Goal: Task Accomplishment & Management: Manage account settings

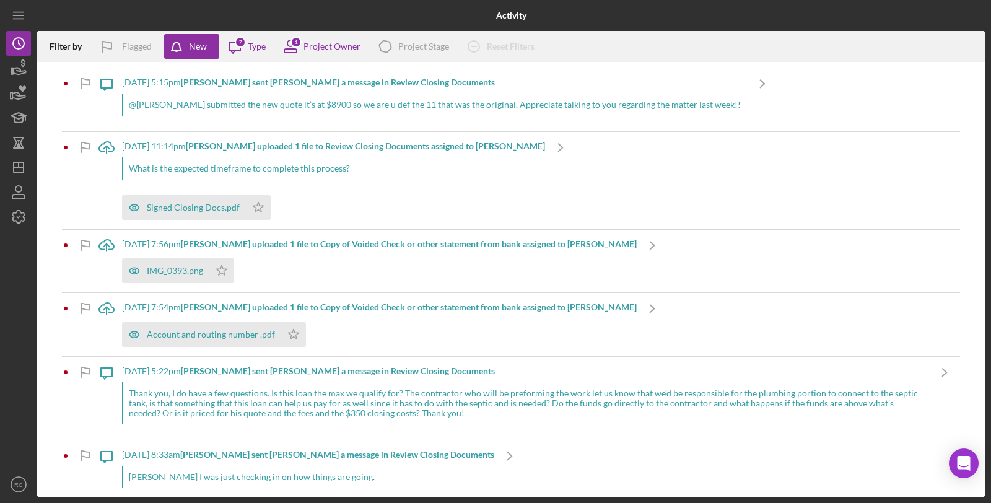
scroll to position [674, 0]
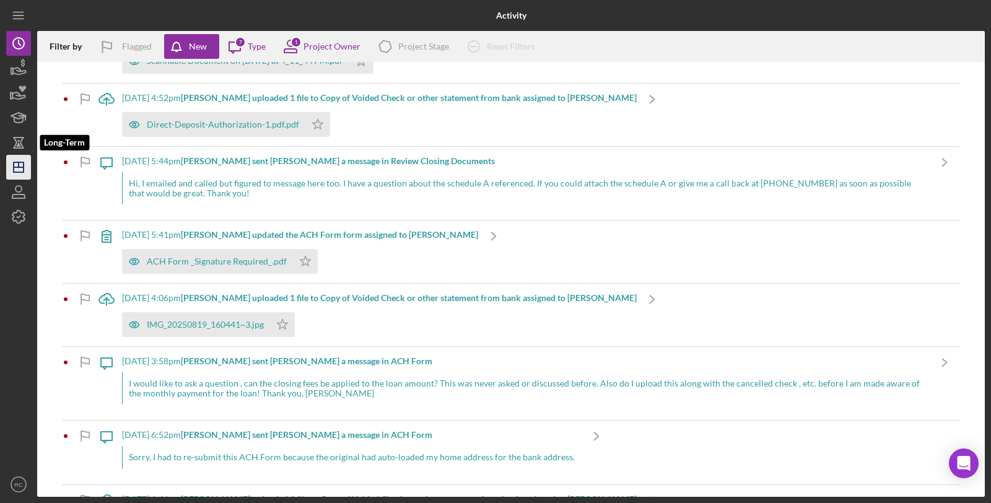
click at [17, 157] on icon "Icon/Dashboard" at bounding box center [18, 167] width 31 height 31
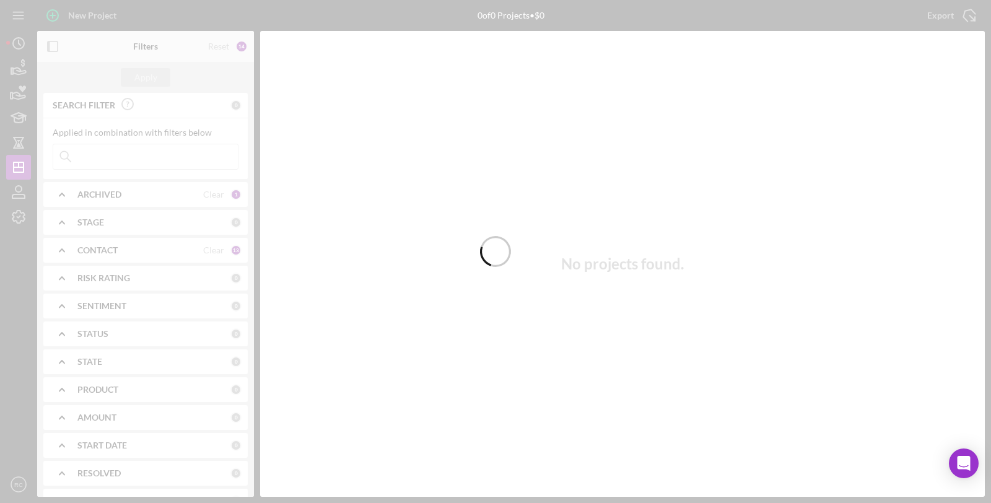
click at [146, 157] on div at bounding box center [495, 251] width 991 height 503
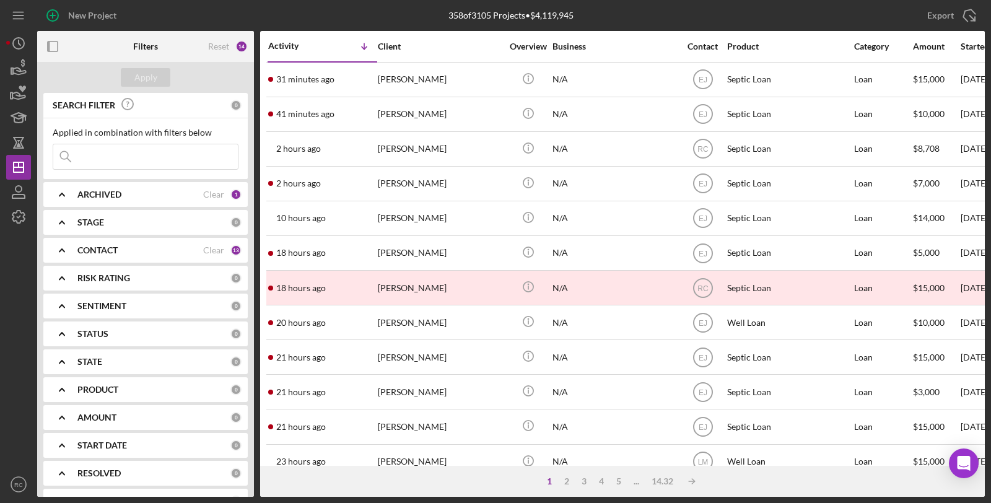
click at [144, 159] on input at bounding box center [145, 156] width 185 height 25
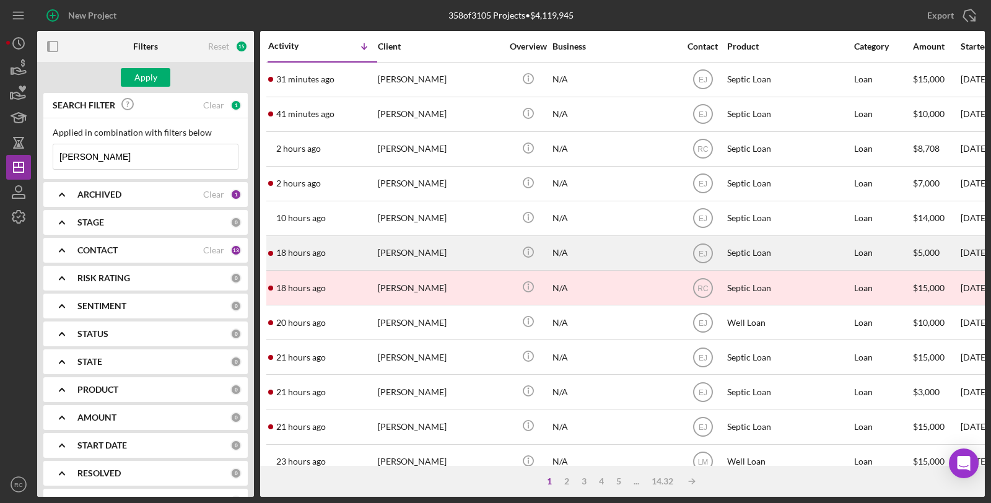
type input "moyer"
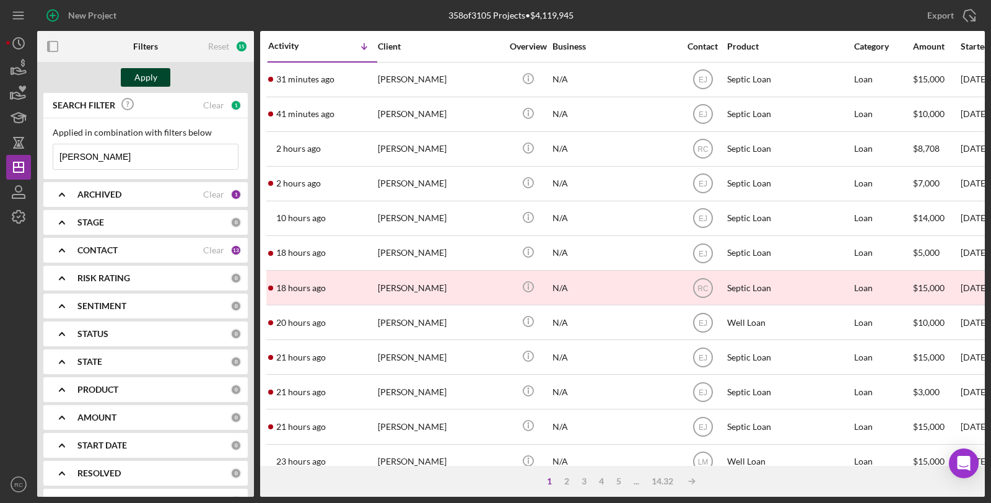
click at [155, 76] on div "Apply" at bounding box center [145, 77] width 23 height 19
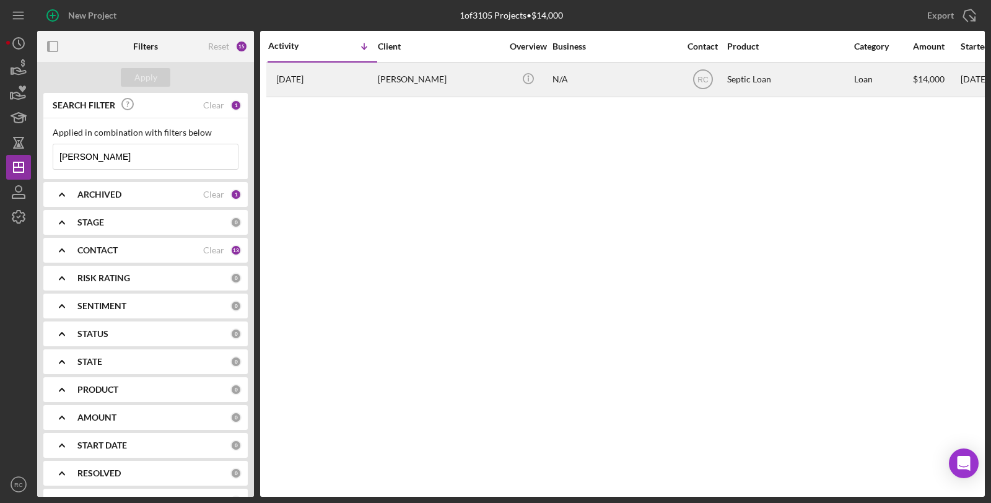
click at [348, 83] on div "1 day ago Brent Moyer" at bounding box center [322, 79] width 108 height 33
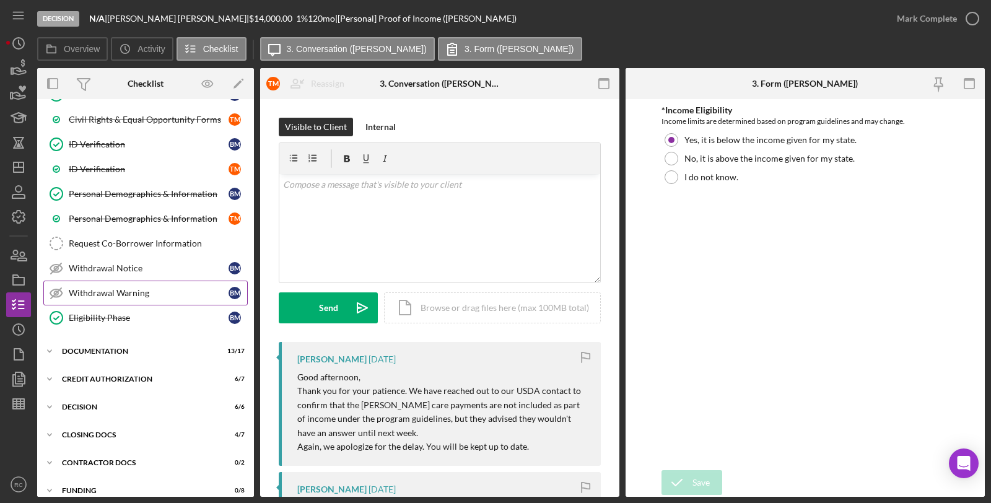
scroll to position [238, 0]
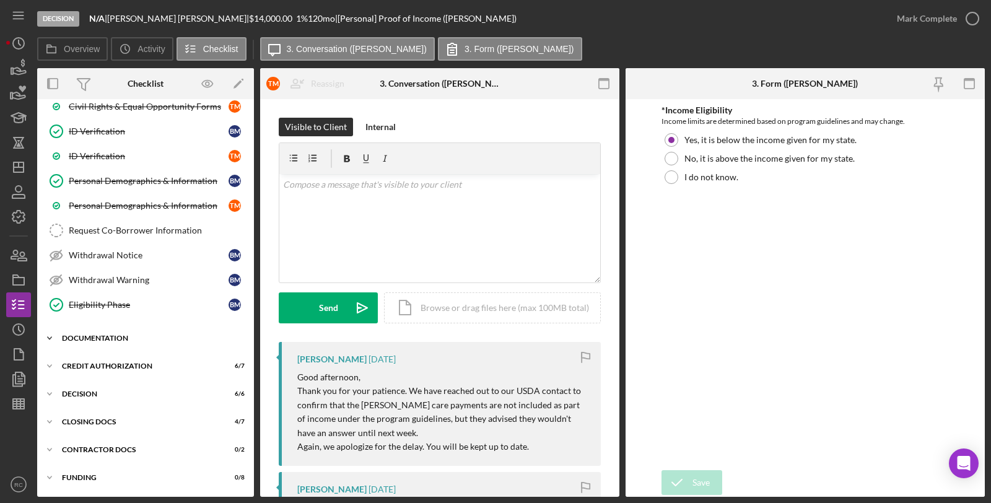
click at [121, 331] on div "Icon/Expander Documentation 13 / 17" at bounding box center [145, 338] width 217 height 25
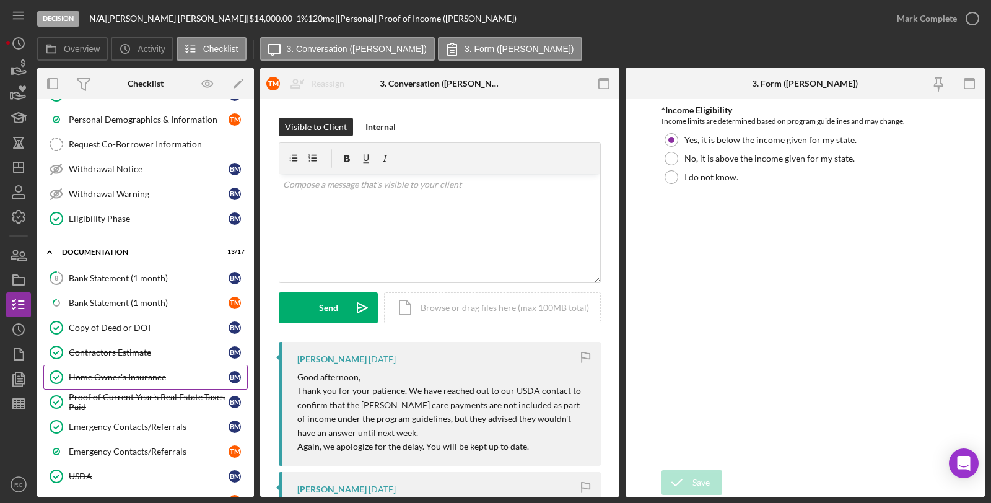
scroll to position [513, 0]
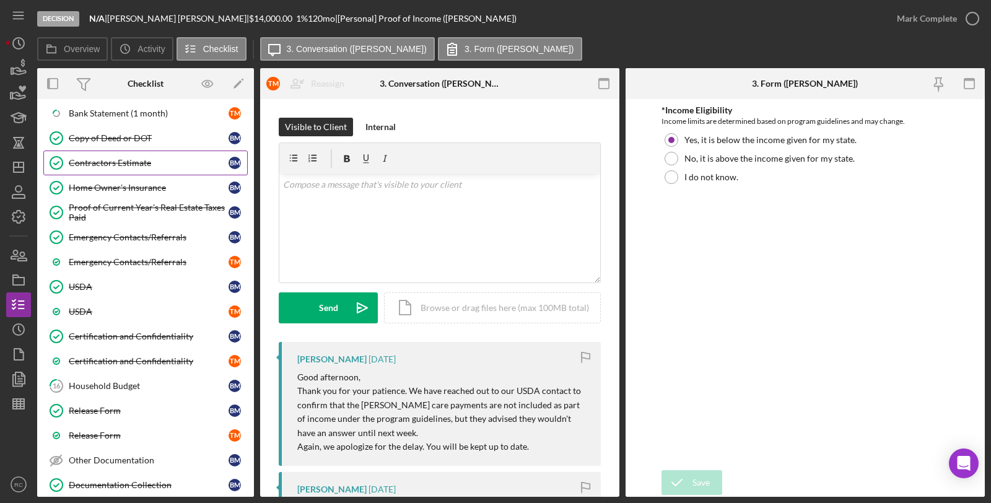
click at [101, 167] on div "Contractors Estimate" at bounding box center [149, 163] width 160 height 10
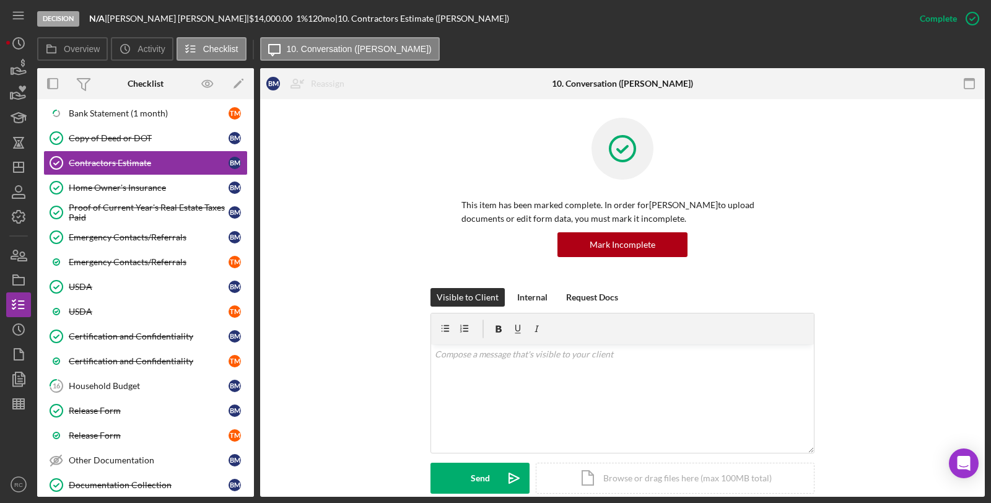
scroll to position [275, 0]
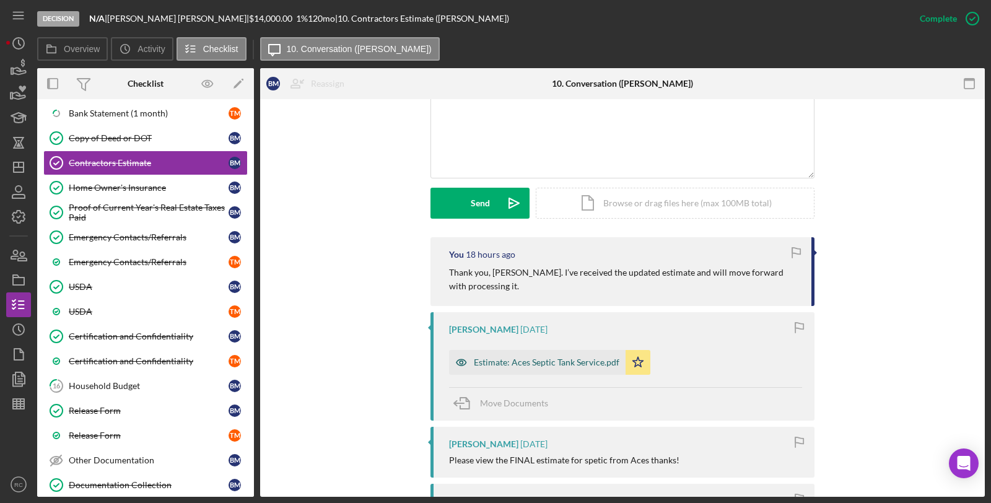
click at [556, 355] on div "Estimate: Aces Septic Tank Service.pdf" at bounding box center [537, 362] width 177 height 25
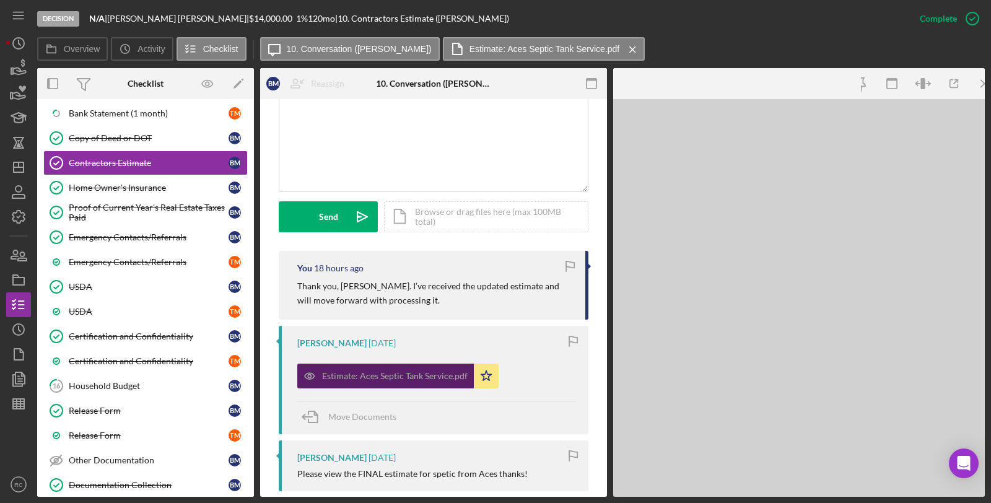
scroll to position [289, 0]
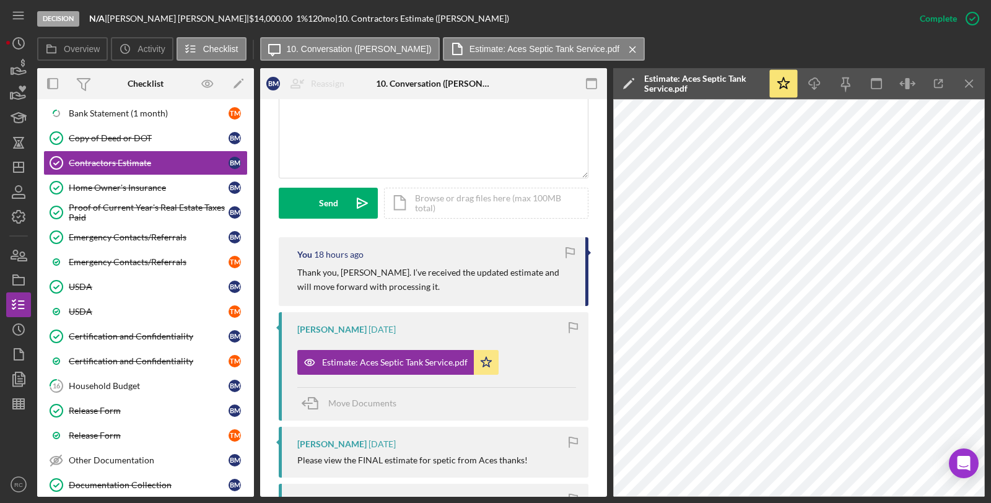
drag, startPoint x: 401, startPoint y: 479, endPoint x: 396, endPoint y: 474, distance: 6.6
click at [21, 170] on icon "Icon/Dashboard" at bounding box center [18, 167] width 31 height 31
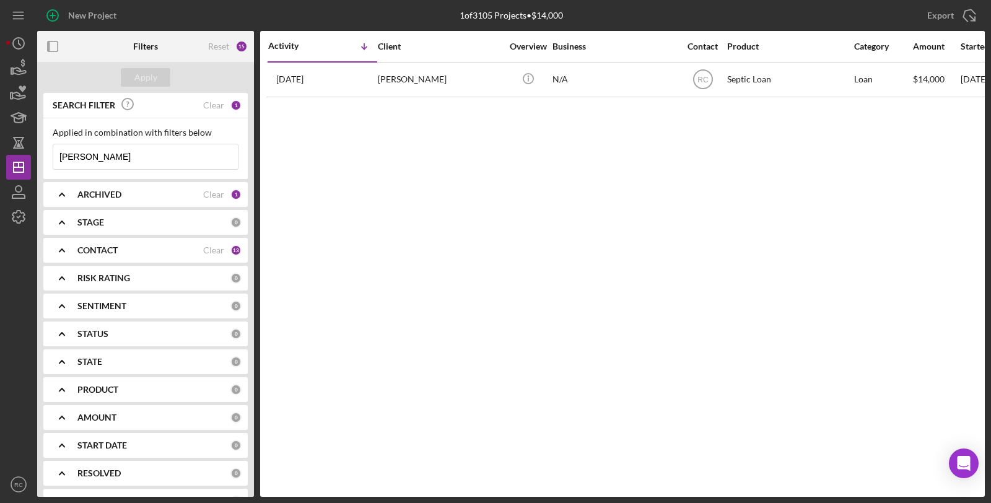
click at [175, 155] on input "moyer" at bounding box center [145, 156] width 185 height 25
drag, startPoint x: 175, startPoint y: 155, endPoint x: 3, endPoint y: 156, distance: 171.5
click at [3, 156] on div "New Project 1 of 3105 Projects • $14,000 moyer Export Icon/Export Filters Reset…" at bounding box center [495, 251] width 991 height 503
type input "decamp"
click at [152, 75] on div "Apply" at bounding box center [145, 77] width 23 height 19
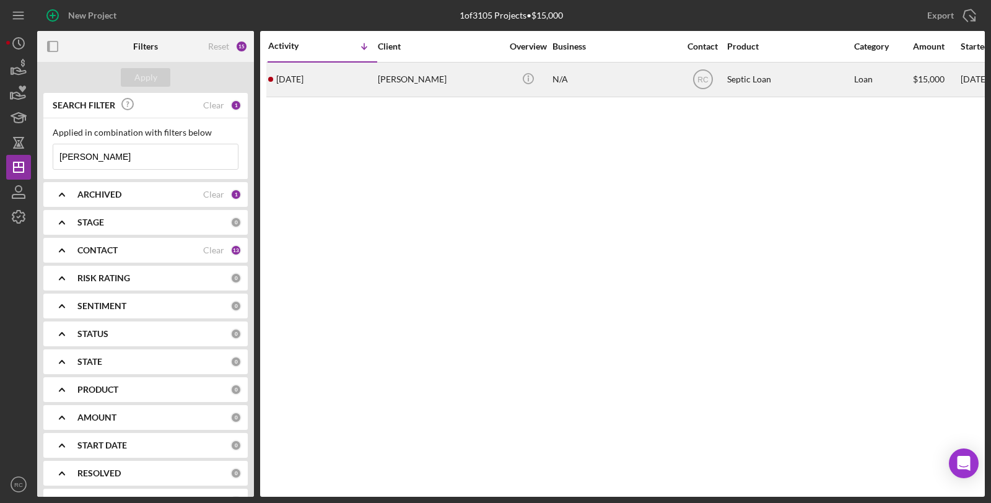
click at [412, 94] on div "Corey DeCamp" at bounding box center [440, 79] width 124 height 33
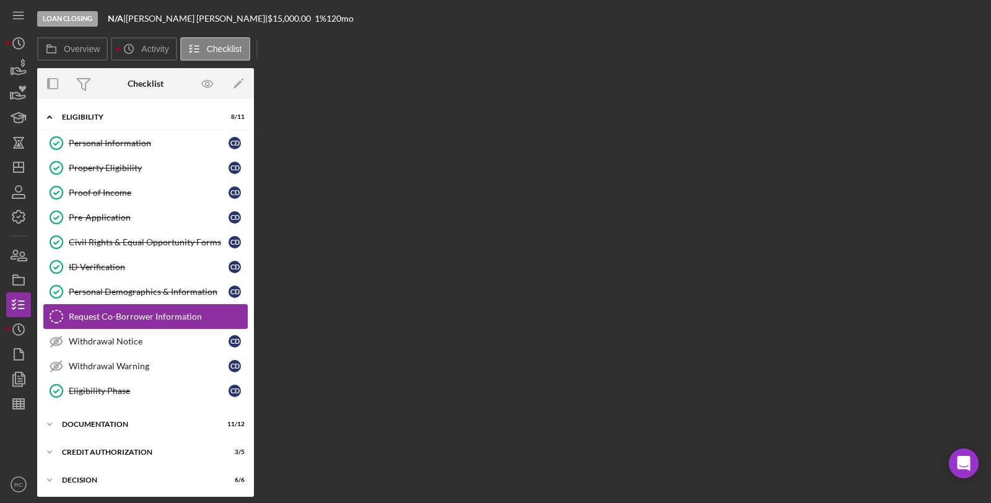
scroll to position [19, 0]
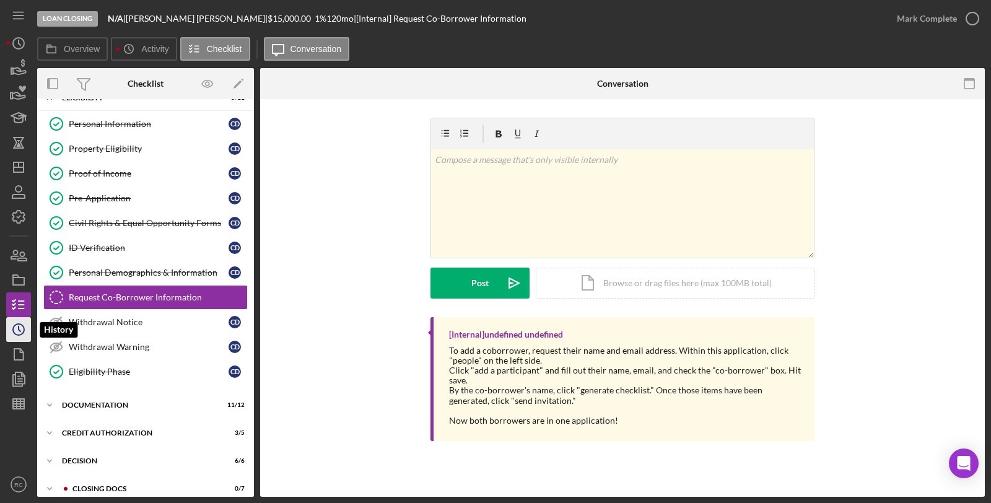
click at [25, 329] on icon "Icon/History" at bounding box center [18, 329] width 31 height 31
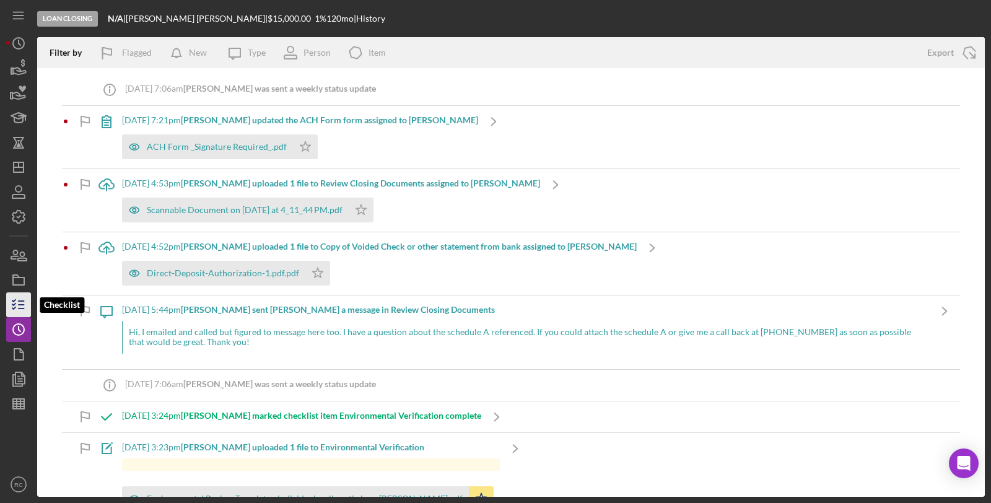
click at [10, 298] on icon "button" at bounding box center [18, 304] width 31 height 31
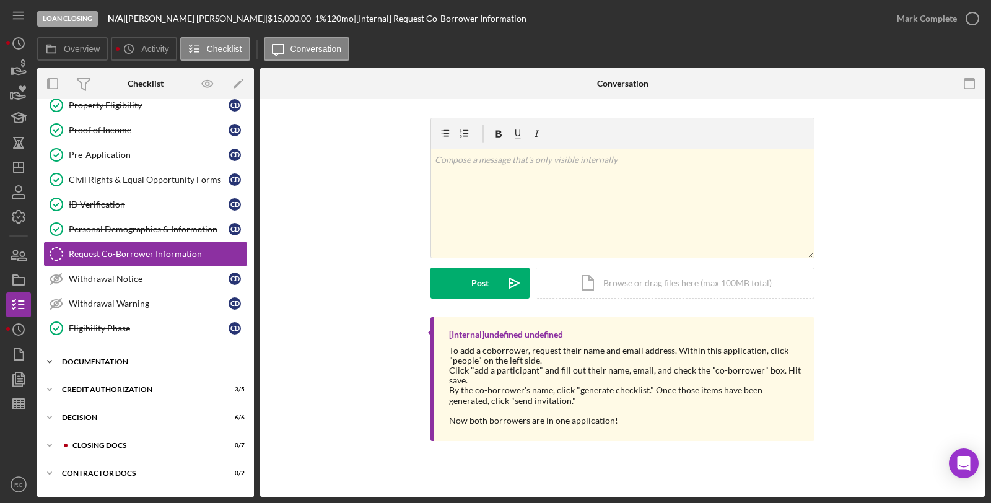
scroll to position [87, 0]
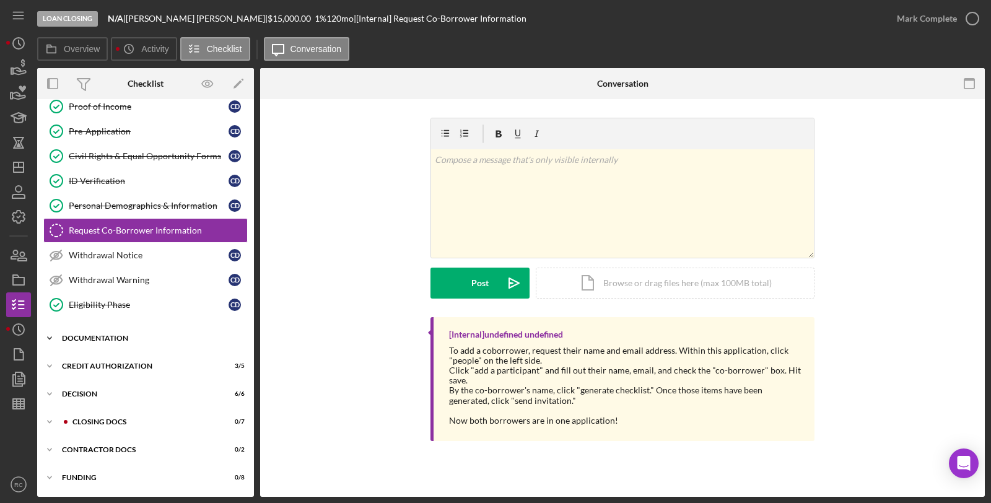
click at [124, 344] on div "Icon/Expander Documentation 11 / 12" at bounding box center [145, 338] width 217 height 25
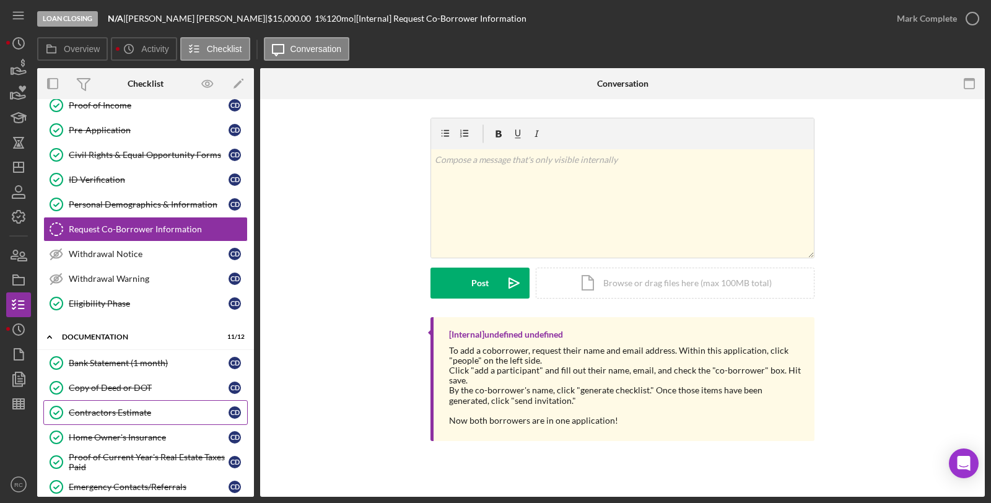
click at [137, 416] on div "Contractors Estimate" at bounding box center [149, 413] width 160 height 10
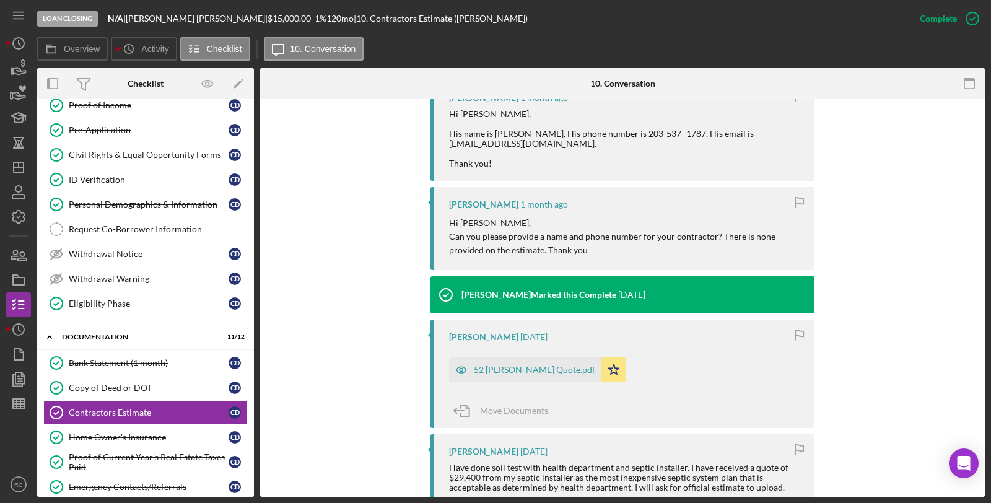
scroll to position [459, 0]
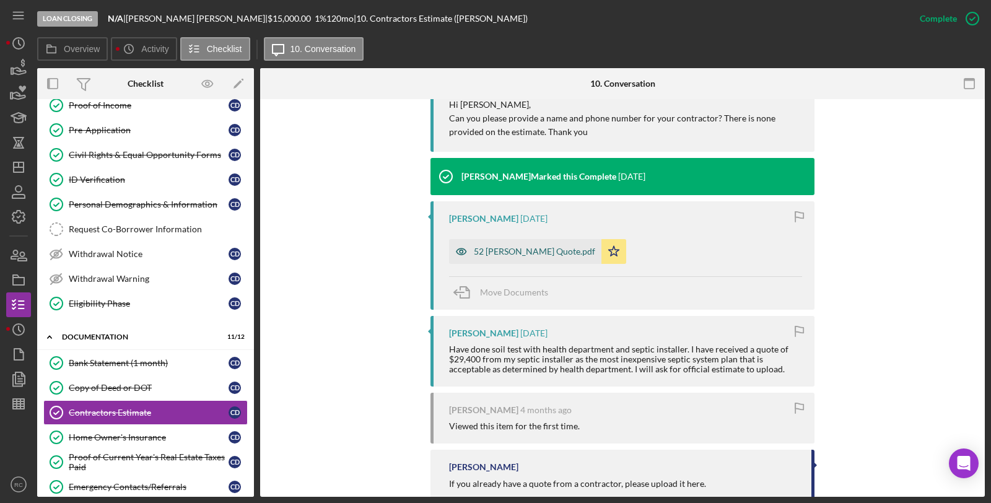
click at [503, 254] on div "52 Paul Septic Quote.pdf" at bounding box center [534, 251] width 121 height 10
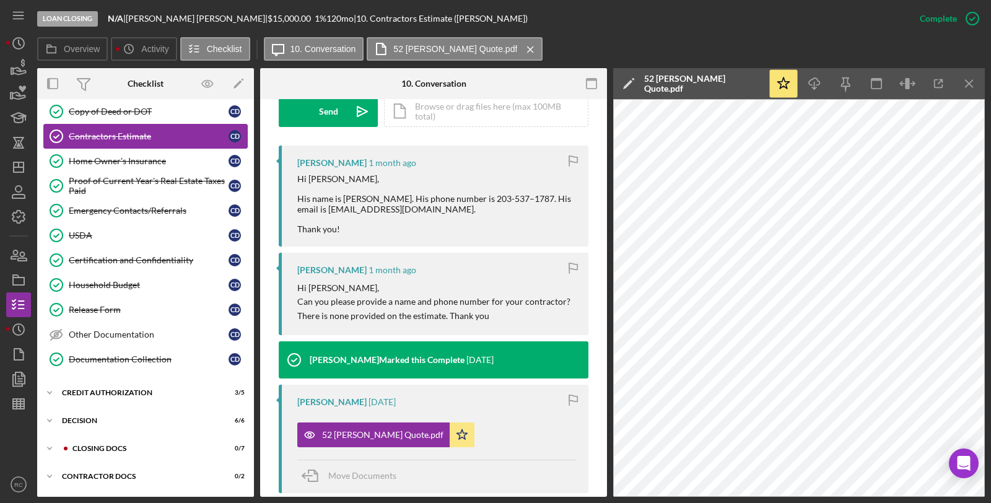
scroll to position [393, 0]
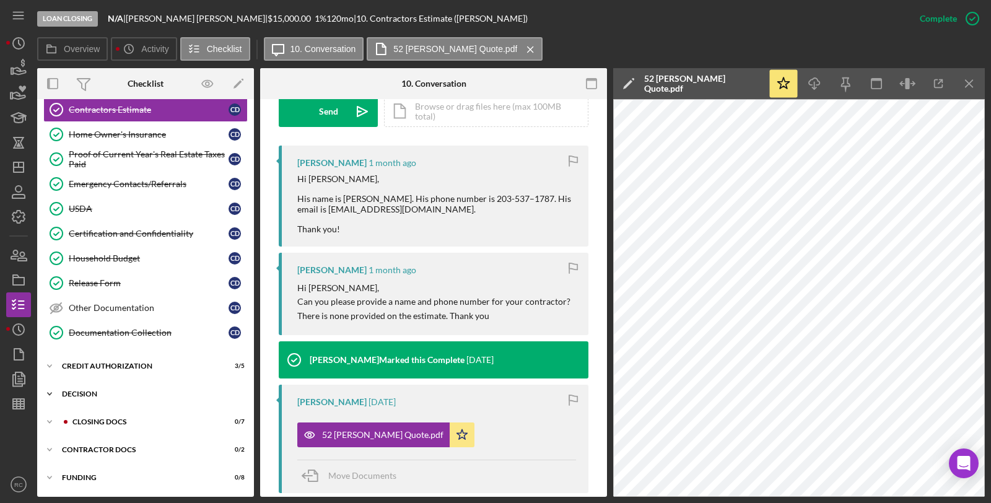
click at [97, 391] on div "Decision" at bounding box center [150, 393] width 177 height 7
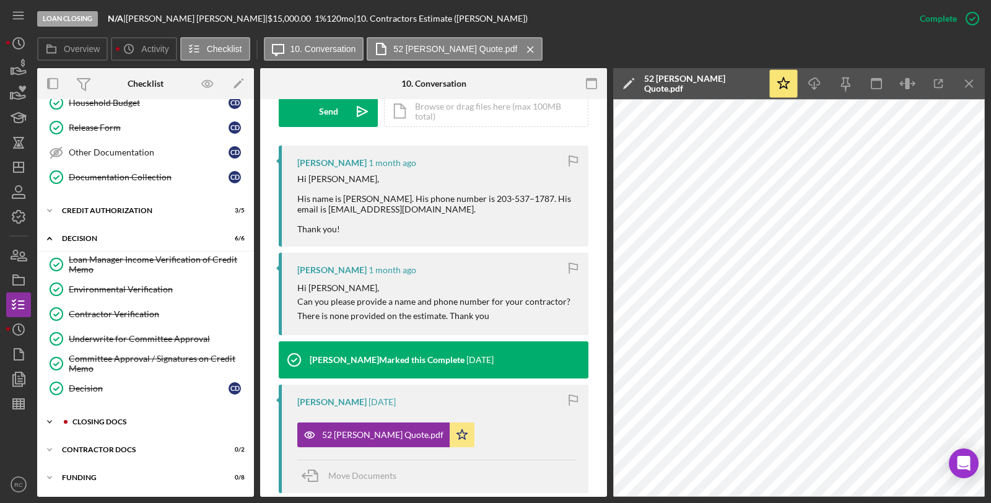
scroll to position [549, 0]
drag, startPoint x: 480, startPoint y: 194, endPoint x: 539, endPoint y: 198, distance: 59.0
click at [539, 198] on div "Hi Erica, His name is Brian Andrews. His phone number is 203-537–1787. His emai…" at bounding box center [436, 204] width 279 height 60
click at [519, 198] on div "Hi Erica, His name is Brian Andrews. His phone number is 203-537–1787. His emai…" at bounding box center [436, 204] width 279 height 60
drag, startPoint x: 484, startPoint y: 198, endPoint x: 526, endPoint y: 201, distance: 42.8
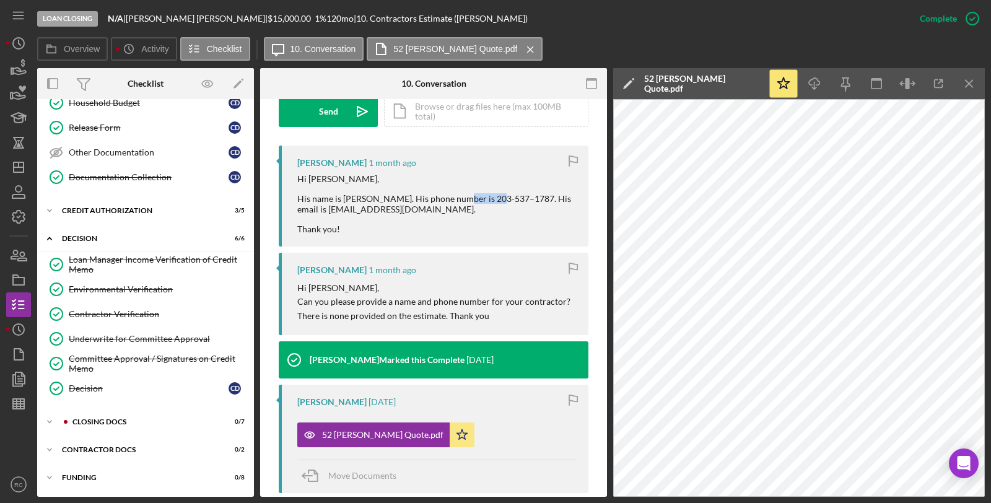
click at [526, 201] on div "Hi Erica, His name is Brian Andrews. His phone number is 203-537–1787. His emai…" at bounding box center [436, 204] width 279 height 60
drag, startPoint x: 482, startPoint y: 197, endPoint x: 527, endPoint y: 203, distance: 45.6
click at [546, 201] on div "Hi Erica, His name is Brian Andrews. His phone number is 203-537–1787. His emai…" at bounding box center [436, 204] width 279 height 60
click at [527, 203] on div "Hi Erica, His name is Brian Andrews. His phone number is 203-537–1787. His emai…" at bounding box center [436, 204] width 279 height 60
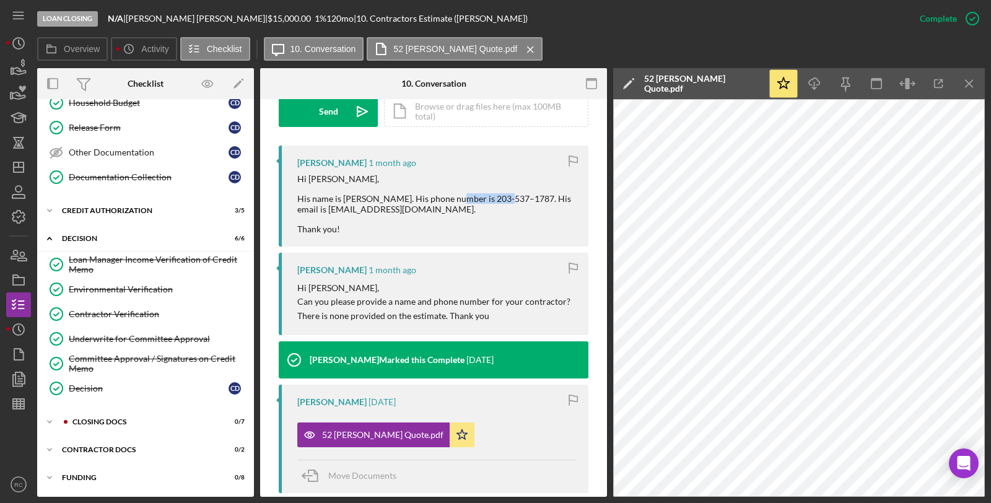
drag, startPoint x: 481, startPoint y: 199, endPoint x: 535, endPoint y: 201, distance: 54.5
click at [535, 201] on div "Hi Erica, His name is Brian Andrews. His phone number is 203-537–1787. His emai…" at bounding box center [436, 204] width 279 height 60
copy div "203-537–1787"
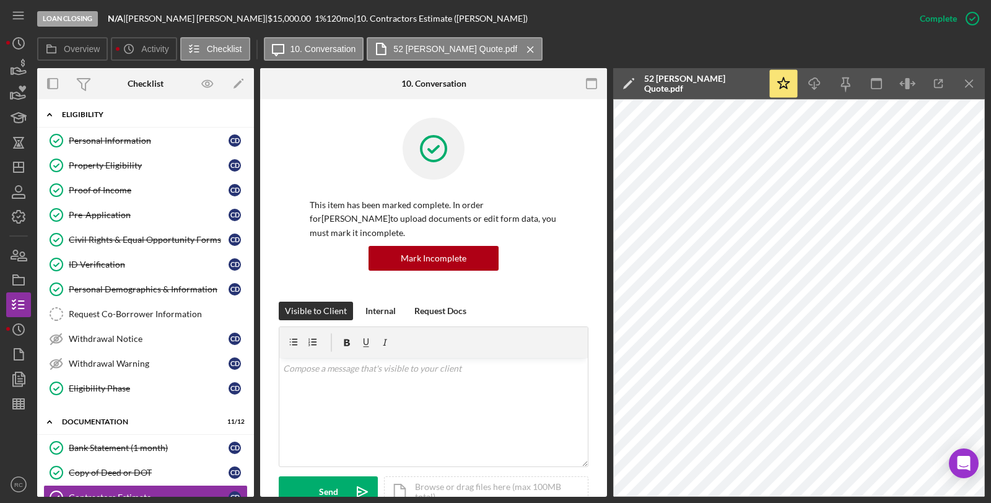
scroll to position [0, 0]
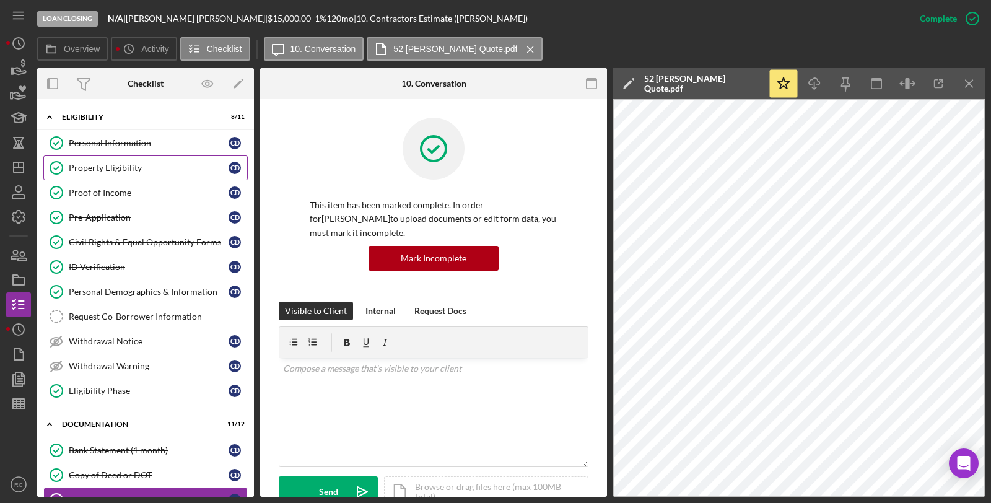
click at [141, 146] on div "Personal Information" at bounding box center [149, 143] width 160 height 10
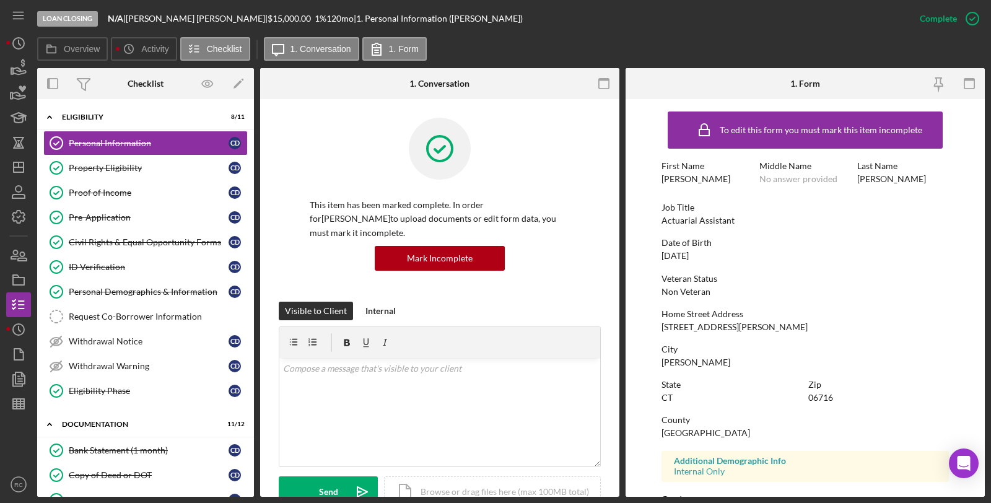
click at [673, 322] on div "52 Paul St" at bounding box center [734, 327] width 146 height 10
click at [674, 320] on div "Home Street Address 52 Paul St" at bounding box center [804, 320] width 287 height 23
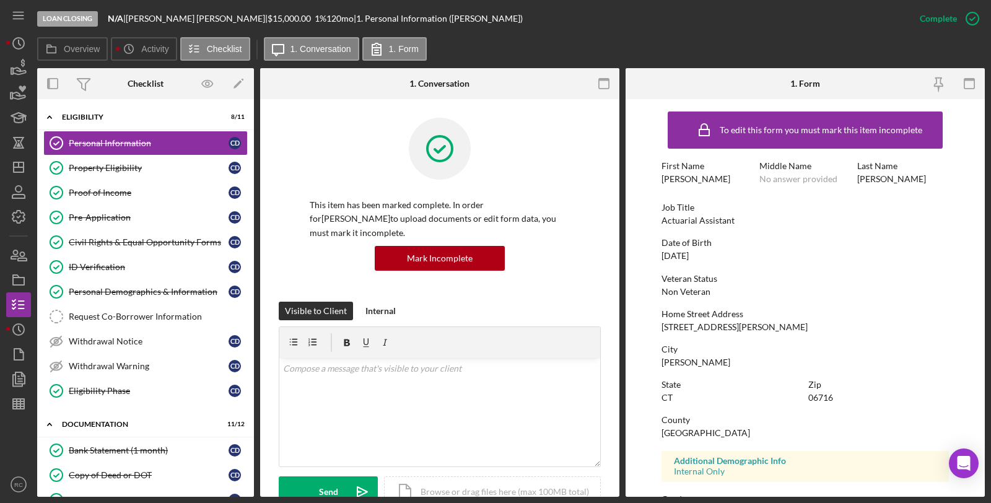
click at [681, 358] on div "Wolcott" at bounding box center [695, 362] width 69 height 10
copy div "Wolcott"
click at [665, 398] on div "CT" at bounding box center [666, 398] width 11 height 10
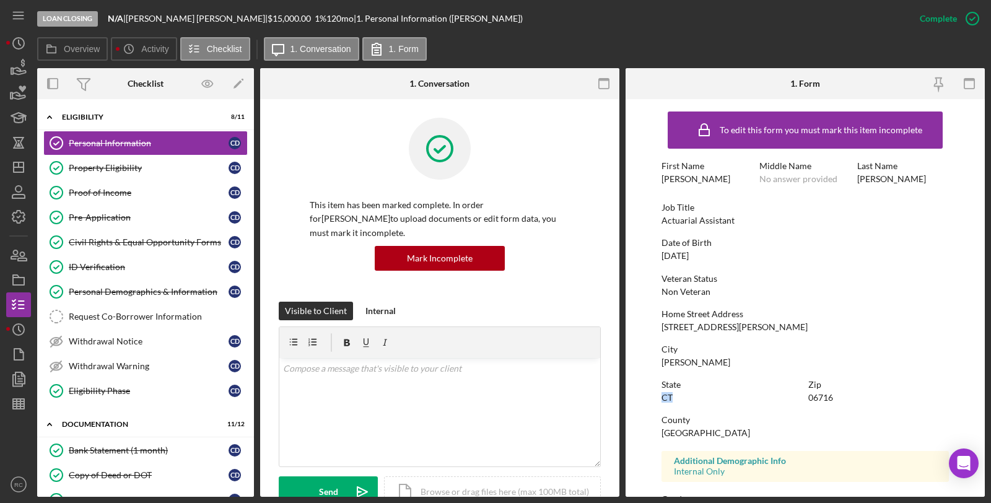
copy div "CT"
click at [815, 398] on div "06716" at bounding box center [820, 398] width 25 height 10
click at [814, 398] on div "06716" at bounding box center [820, 398] width 25 height 10
copy div "06716"
click at [20, 281] on icon "button" at bounding box center [18, 279] width 31 height 31
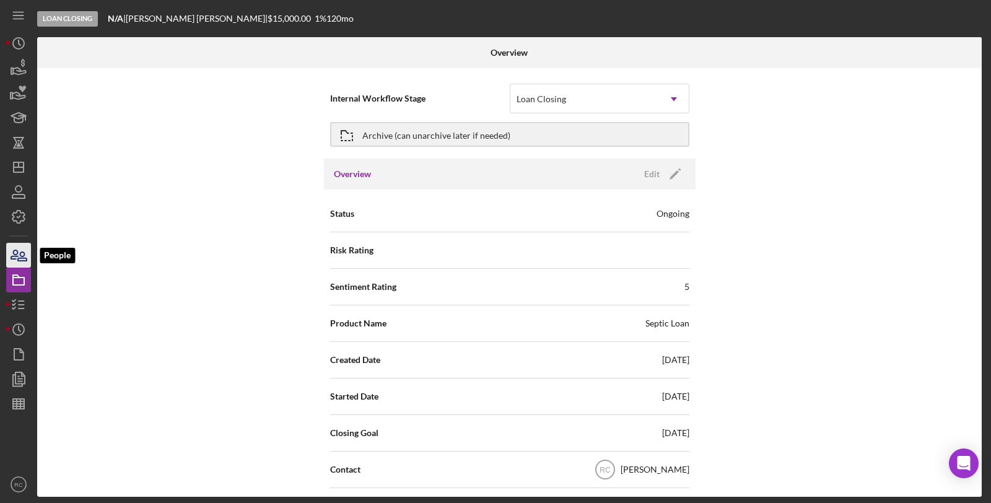
click at [29, 256] on icon "button" at bounding box center [18, 255] width 31 height 31
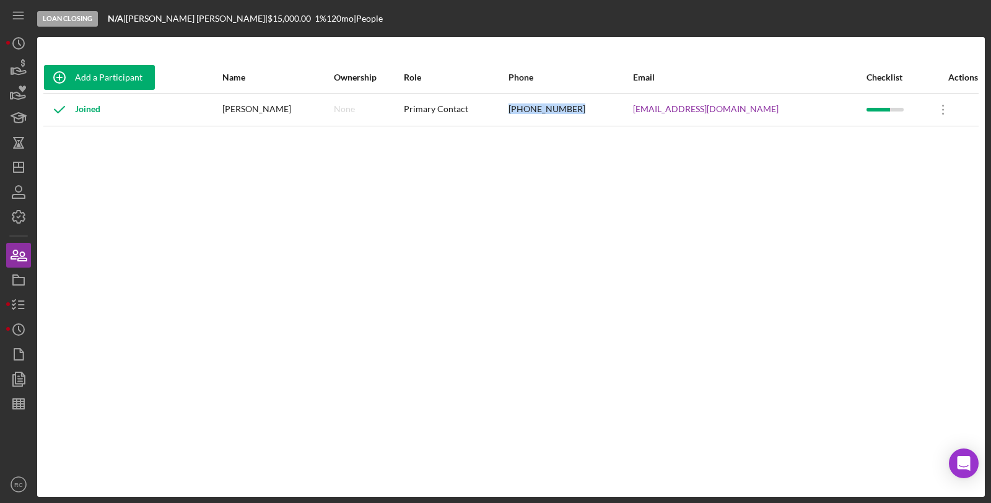
drag, startPoint x: 604, startPoint y: 107, endPoint x: 533, endPoint y: 118, distance: 72.7
click at [533, 118] on tr "Joined Corey DeCamp None Primary Contact (203) 914-7557 coreydecamp26@gmail.com…" at bounding box center [510, 109] width 935 height 33
copy tr "(203) 914-7557"
drag, startPoint x: 235, startPoint y: 106, endPoint x: 287, endPoint y: 111, distance: 51.7
click at [287, 111] on tr "Joined Corey DeCamp None Primary Contact (203) 914-7557 coreydecamp26@gmail.com…" at bounding box center [510, 109] width 935 height 33
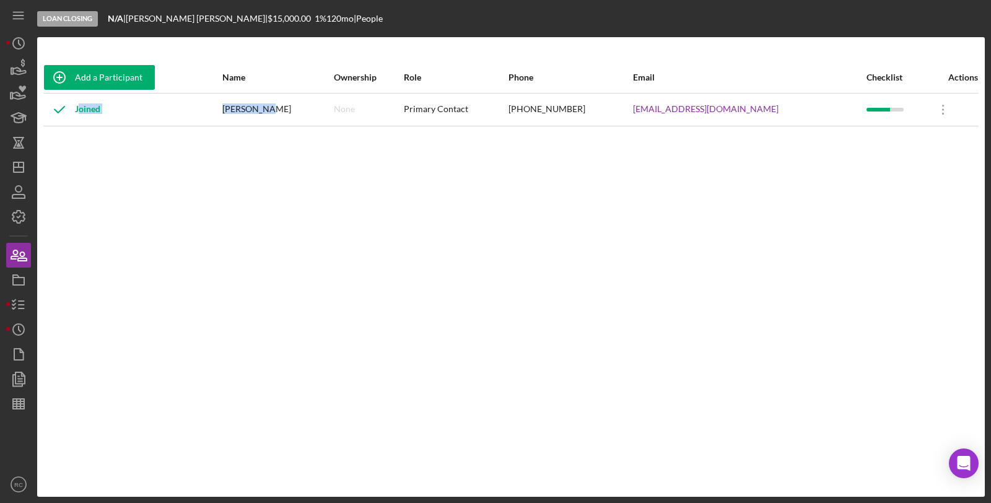
click at [288, 113] on div "Corey DeCamp" at bounding box center [277, 109] width 110 height 31
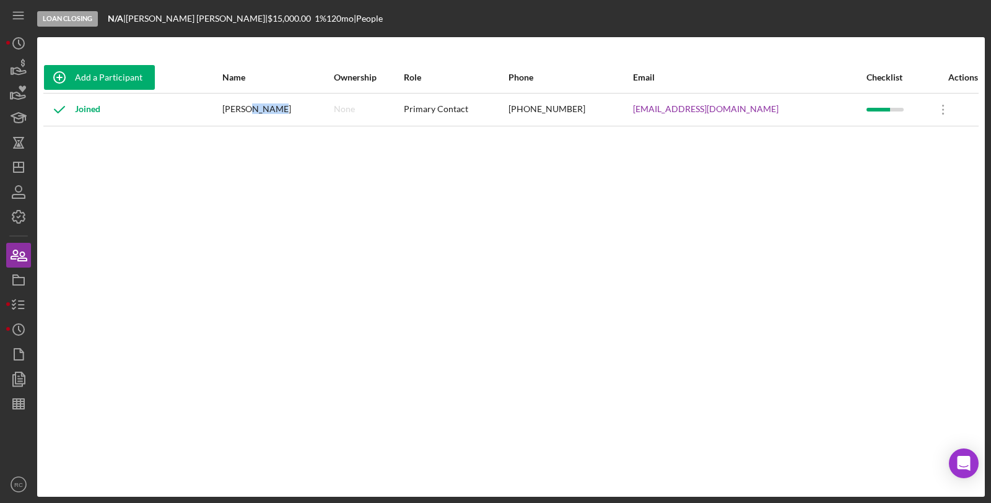
click at [289, 113] on div "Corey DeCamp" at bounding box center [277, 109] width 110 height 31
click at [254, 110] on div "Corey DeCamp" at bounding box center [277, 109] width 110 height 31
click at [257, 110] on div "Corey DeCamp" at bounding box center [277, 109] width 110 height 31
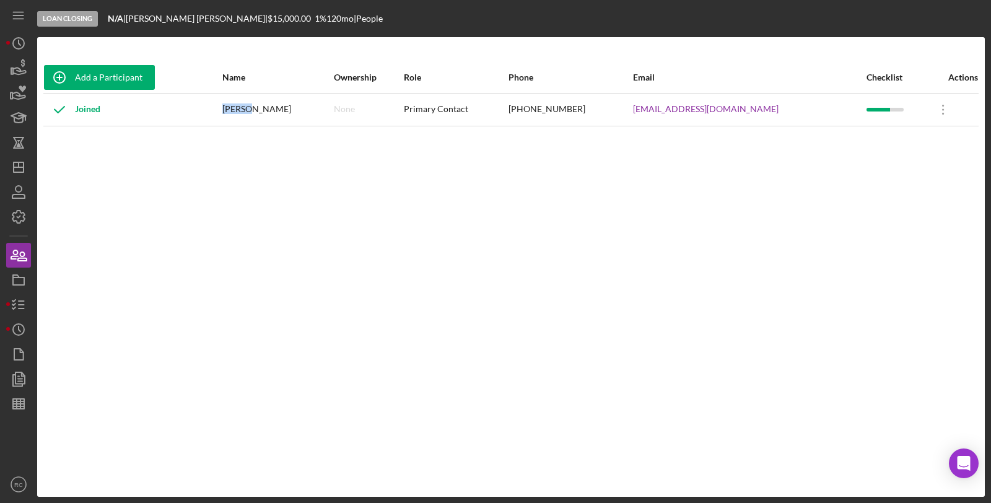
click at [259, 113] on div "Corey DeCamp" at bounding box center [277, 109] width 110 height 31
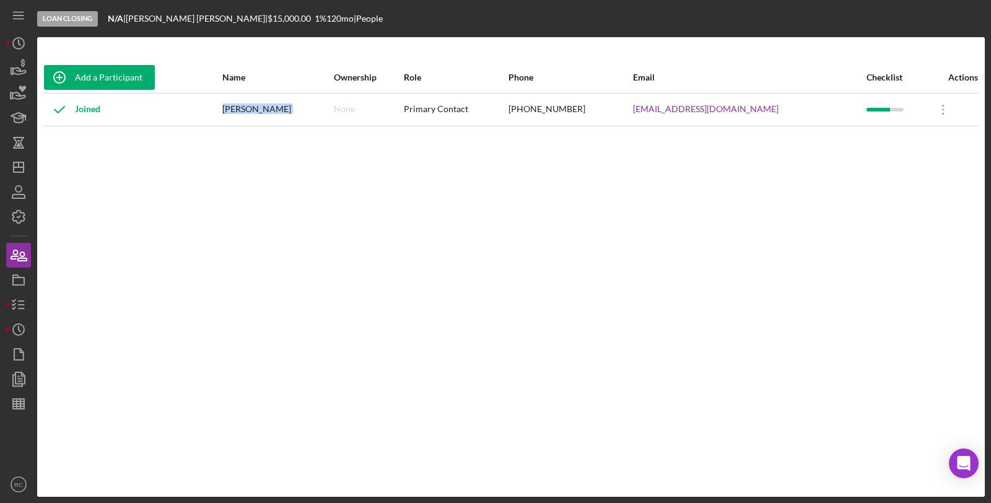
click at [259, 113] on div "Corey DeCamp" at bounding box center [277, 109] width 110 height 31
drag, startPoint x: 28, startPoint y: 164, endPoint x: 28, endPoint y: 172, distance: 7.5
click at [28, 165] on icon "Icon/Dashboard" at bounding box center [18, 167] width 31 height 31
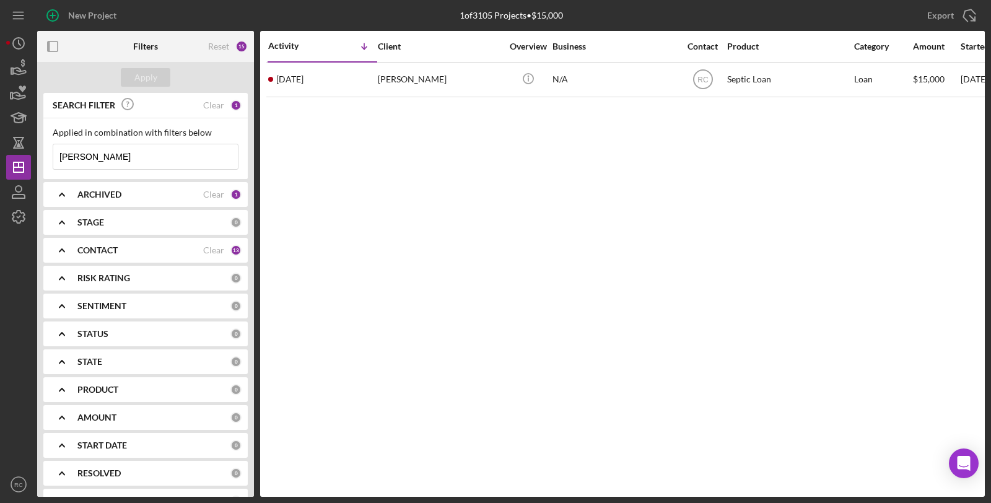
click at [142, 152] on input "decamp" at bounding box center [145, 156] width 185 height 25
drag, startPoint x: 142, startPoint y: 152, endPoint x: 11, endPoint y: 159, distance: 132.1
click at [0, 154] on div "New Project 1 of 3105 Projects • $15,000 decamp Export Icon/Export Filters Rese…" at bounding box center [495, 251] width 991 height 503
type input "[PERSON_NAME]"
click at [147, 77] on div "Apply" at bounding box center [145, 77] width 23 height 19
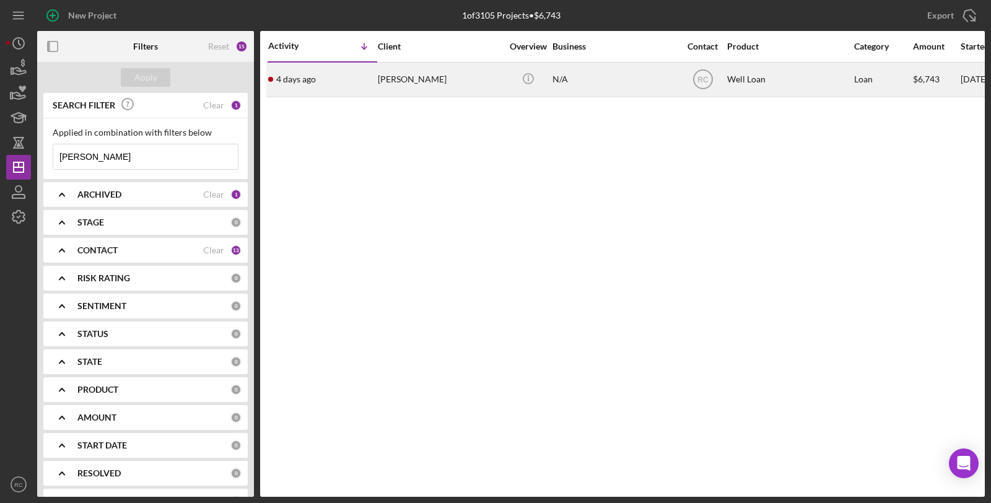
click at [458, 87] on div "[PERSON_NAME]" at bounding box center [440, 79] width 124 height 33
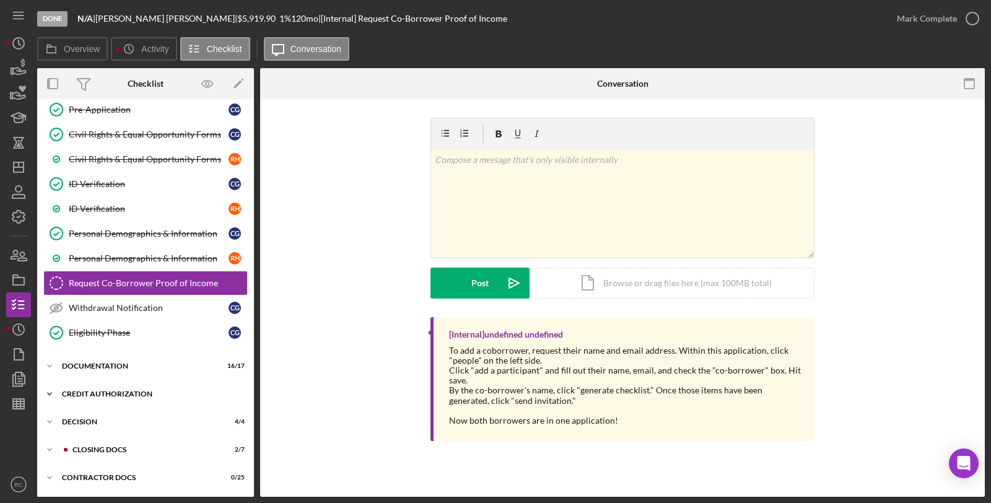
scroll to position [213, 0]
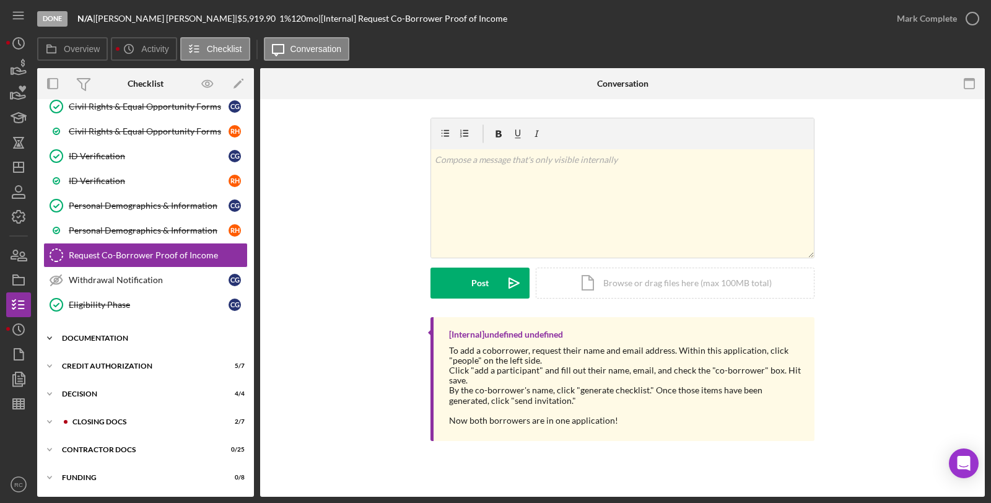
click at [144, 330] on div "Icon/Expander Documentation 16 / 17" at bounding box center [145, 338] width 217 height 25
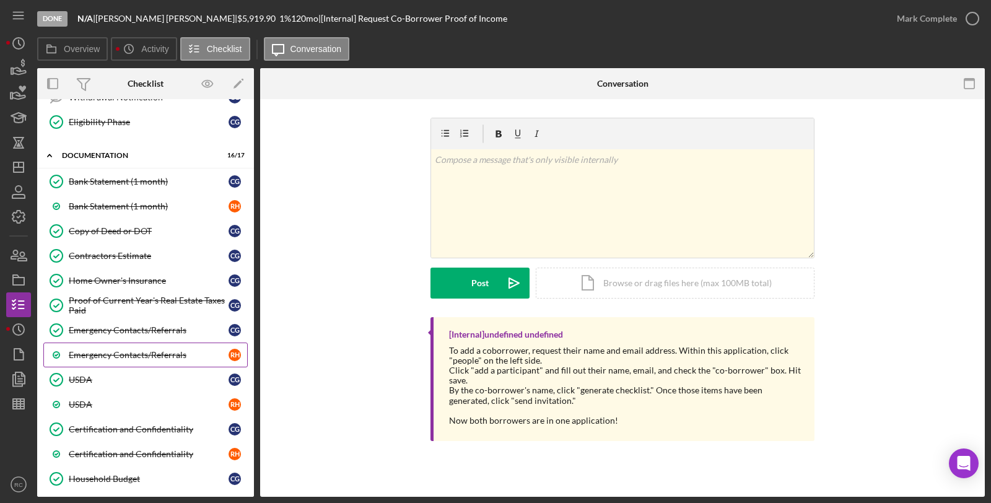
scroll to position [397, 0]
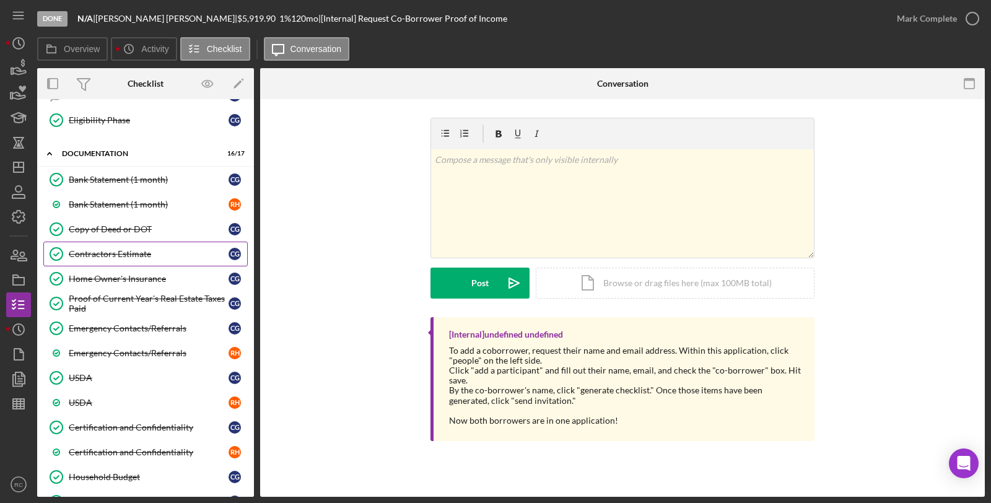
click at [128, 256] on div "Contractors Estimate" at bounding box center [149, 254] width 160 height 10
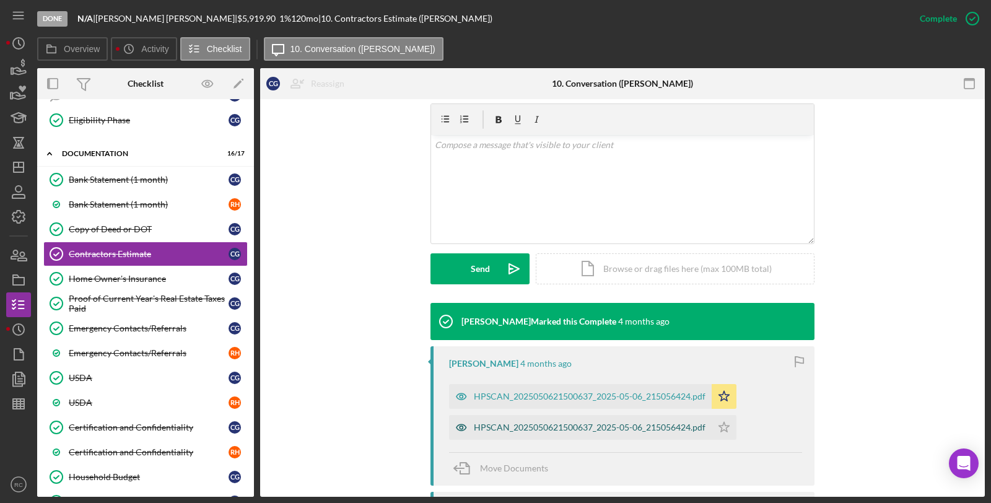
scroll to position [275, 0]
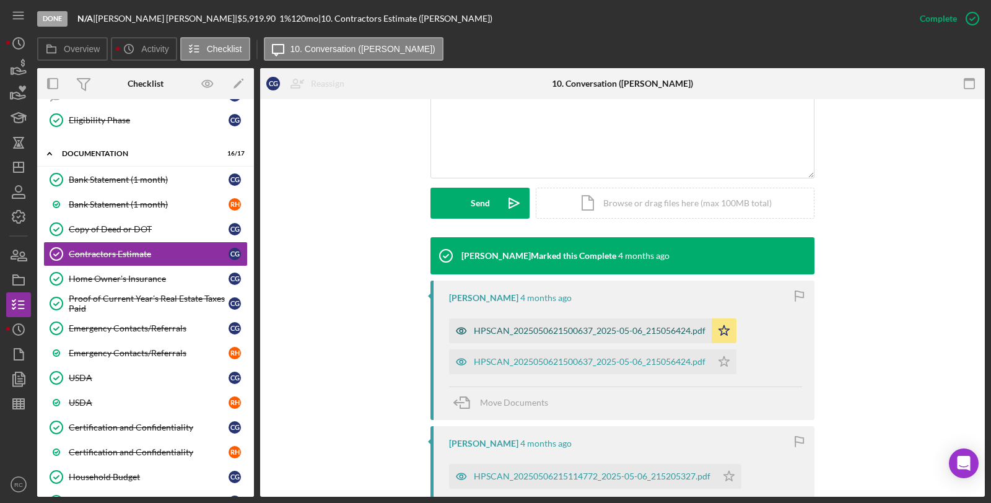
click at [527, 329] on div "HPSCAN_2025050621500637_2025-05-06_215056424.pdf" at bounding box center [590, 331] width 232 height 10
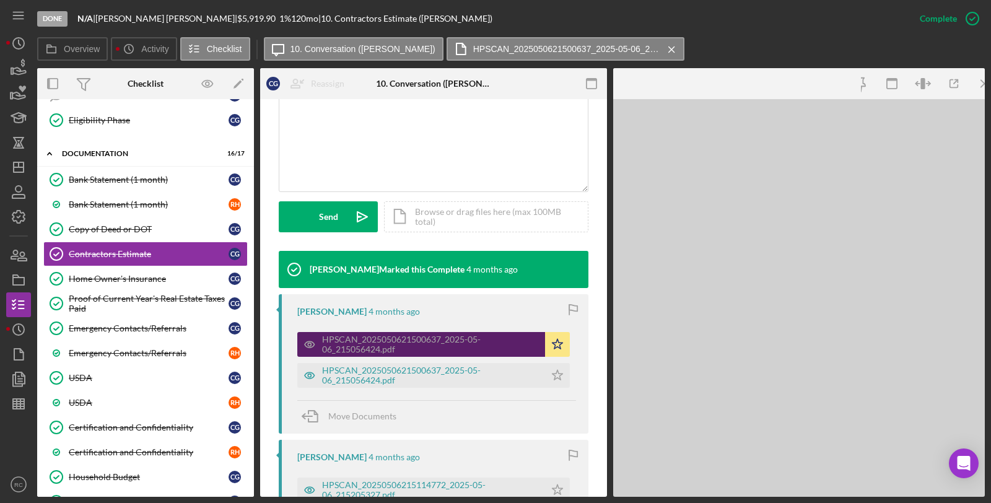
scroll to position [289, 0]
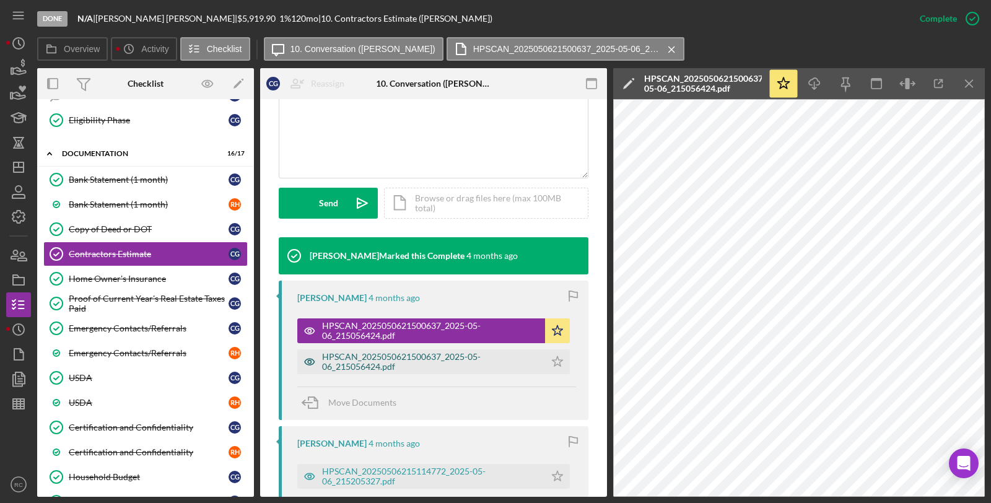
click at [434, 365] on div "HPSCAN_2025050621500637_2025-05-06_215056424.pdf" at bounding box center [430, 362] width 217 height 20
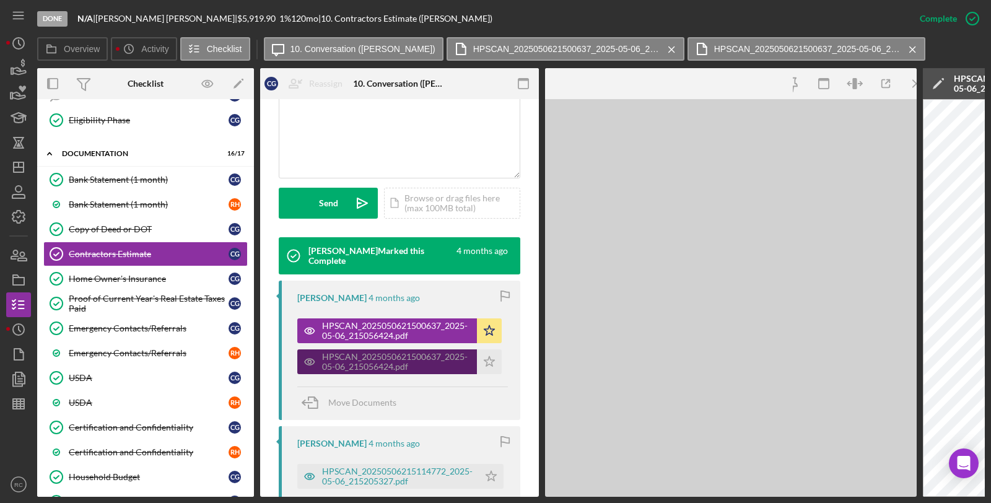
scroll to position [303, 0]
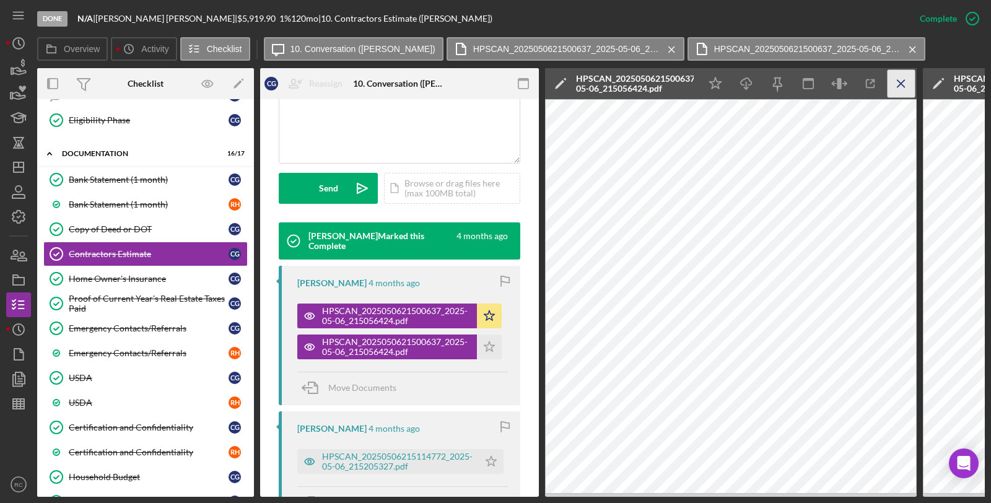
click at [907, 82] on icon "Icon/Menu Close" at bounding box center [901, 84] width 28 height 28
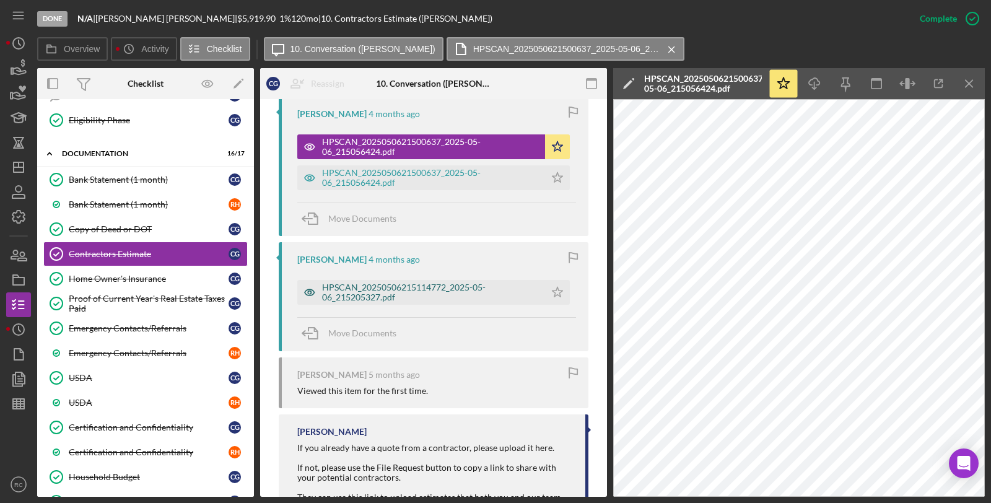
click at [453, 296] on div "HPSCAN_20250506215114772_2025-05-06_215205327.pdf" at bounding box center [430, 292] width 217 height 20
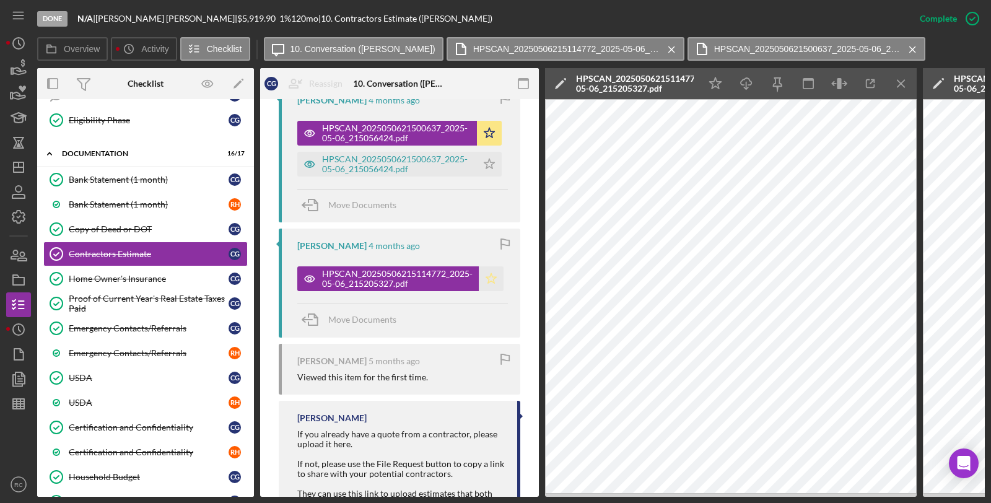
click at [489, 291] on icon "Icon/Star" at bounding box center [491, 278] width 25 height 25
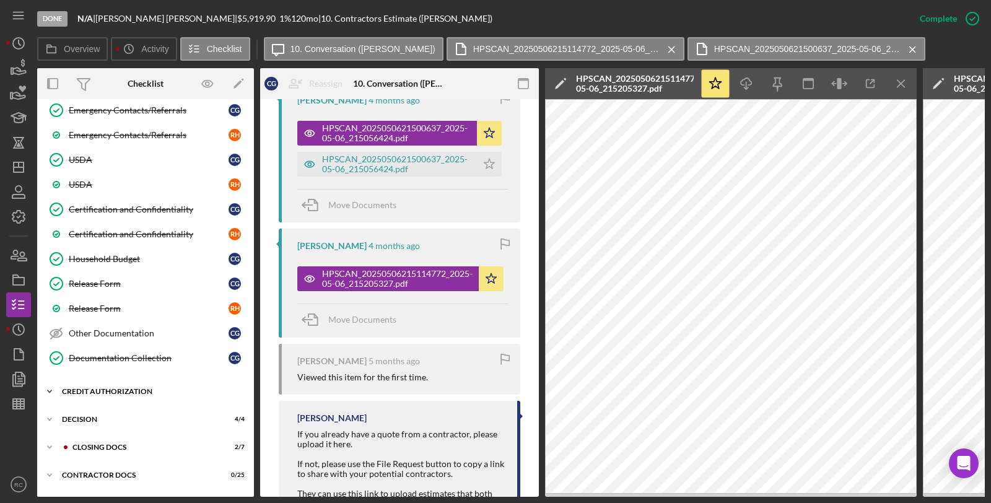
scroll to position [647, 0]
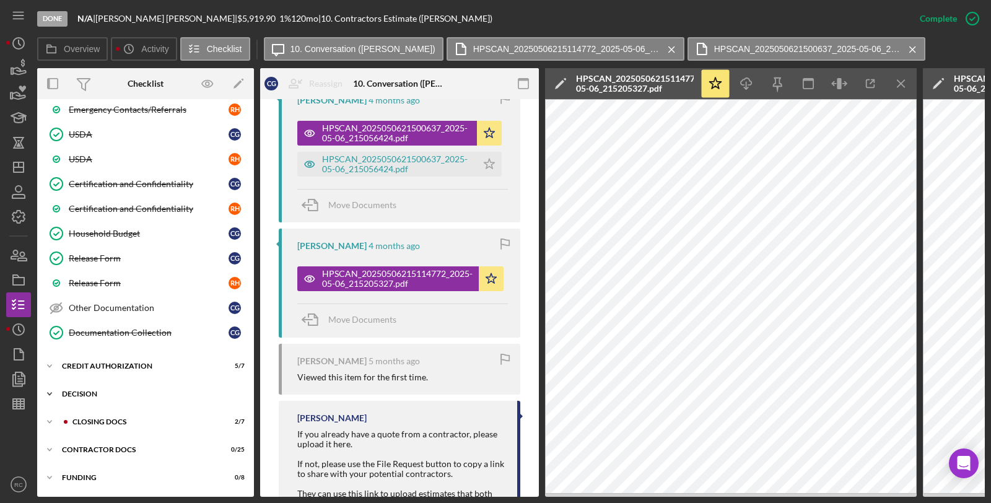
click at [97, 390] on div "Decision" at bounding box center [150, 393] width 177 height 7
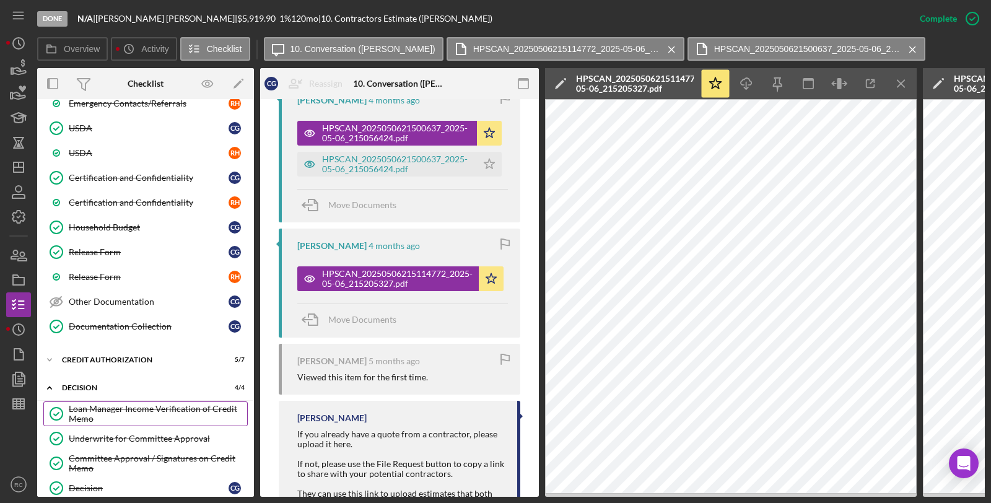
scroll to position [738, 0]
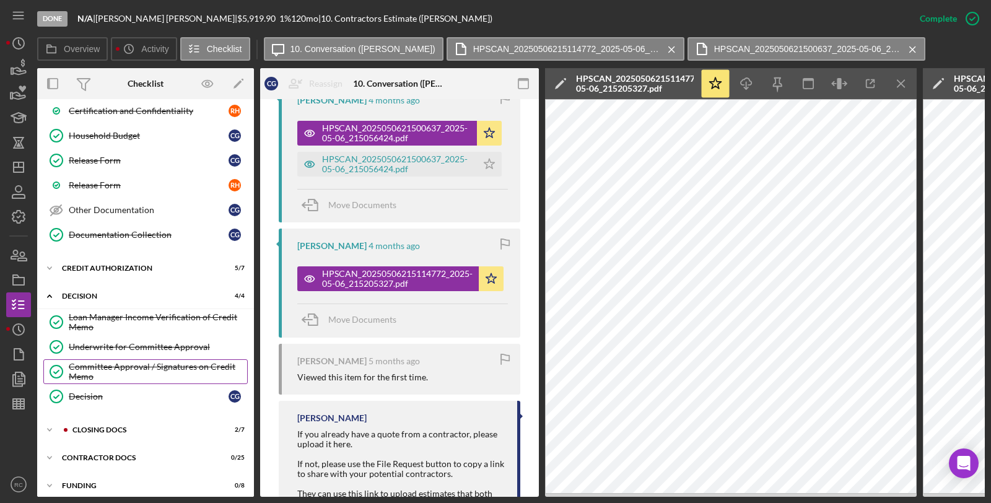
click at [125, 369] on div "Committee Approval / Signatures on Credit Memo" at bounding box center [158, 372] width 178 height 20
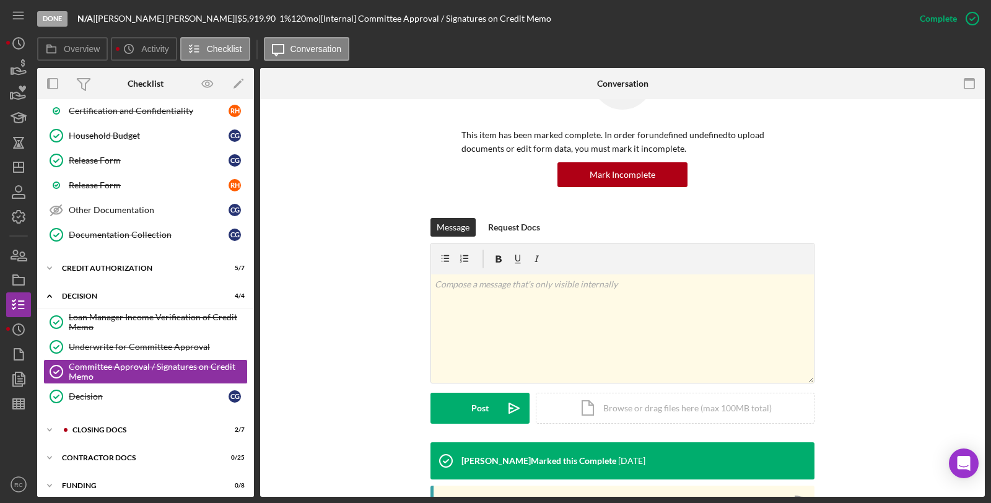
scroll to position [272, 0]
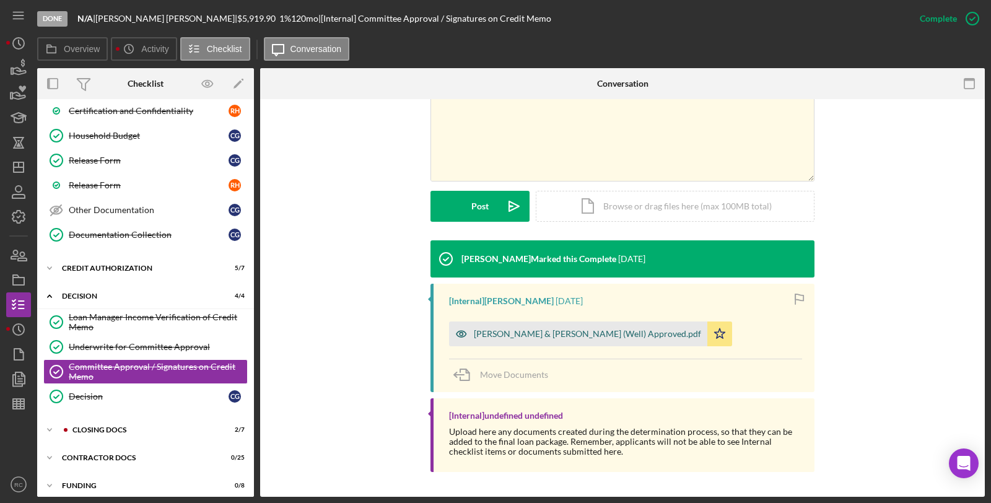
click at [549, 341] on div "Gaskins, Clarence & Rhonda (Well) Approved.pdf" at bounding box center [578, 333] width 258 height 25
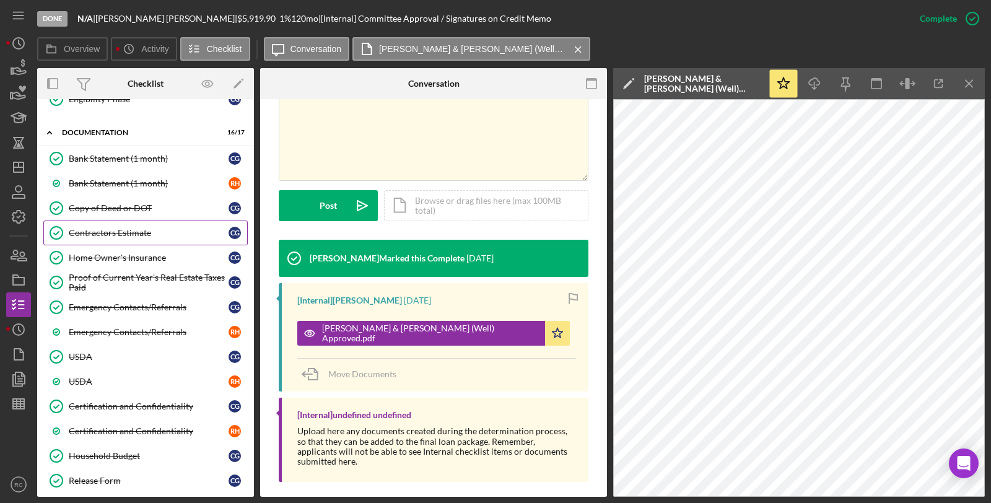
scroll to position [372, 0]
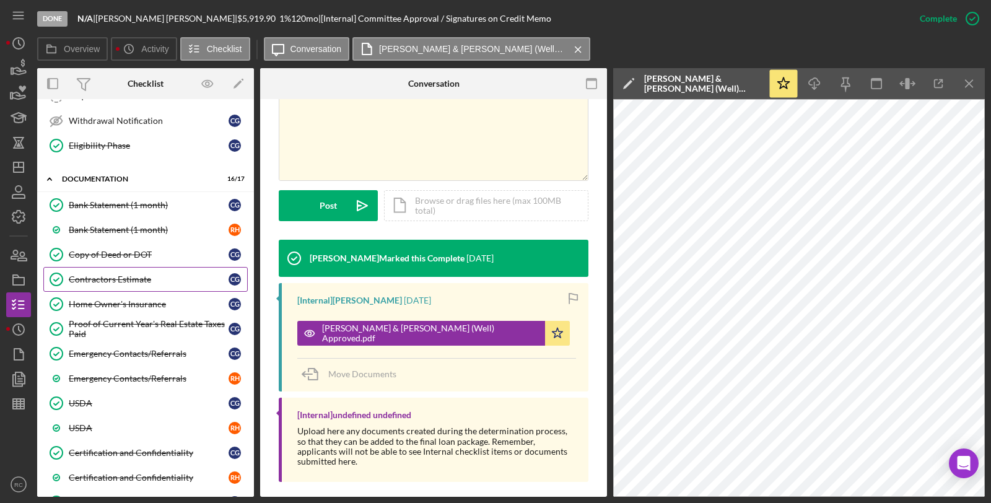
click at [166, 274] on link "Contractors Estimate Contractors Estimate C G" at bounding box center [145, 279] width 204 height 25
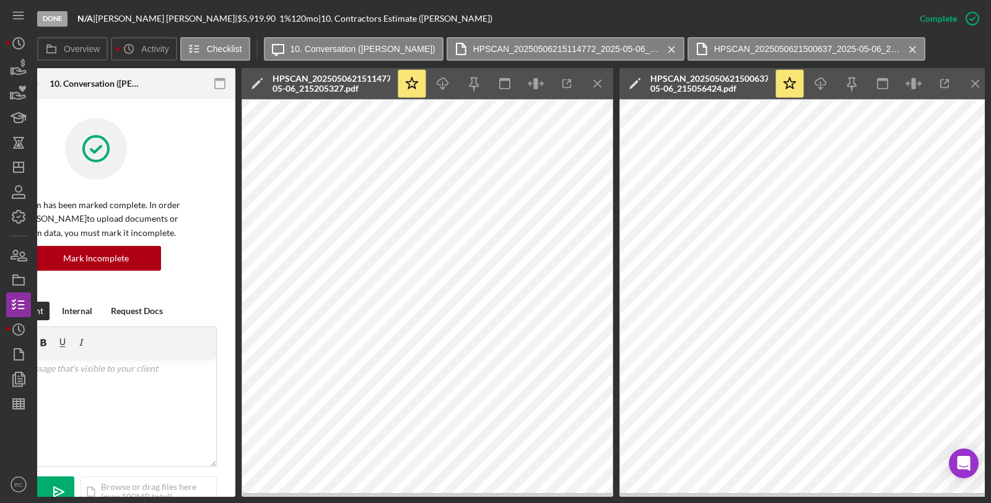
scroll to position [0, 310]
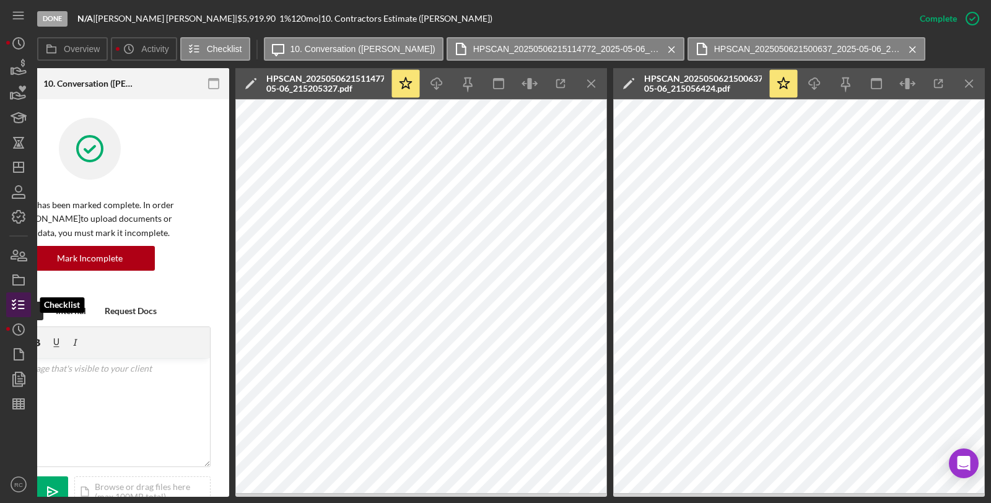
click at [22, 305] on line "button" at bounding box center [22, 305] width 6 height 0
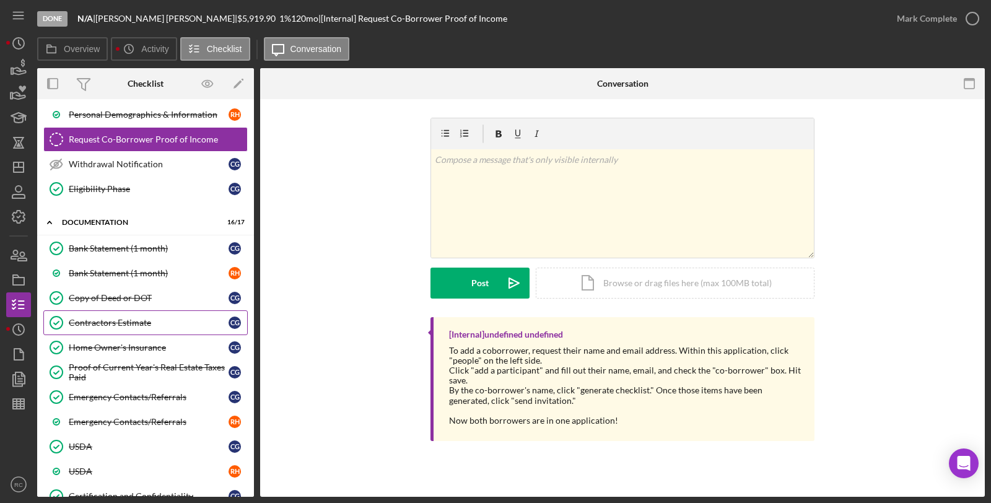
scroll to position [367, 0]
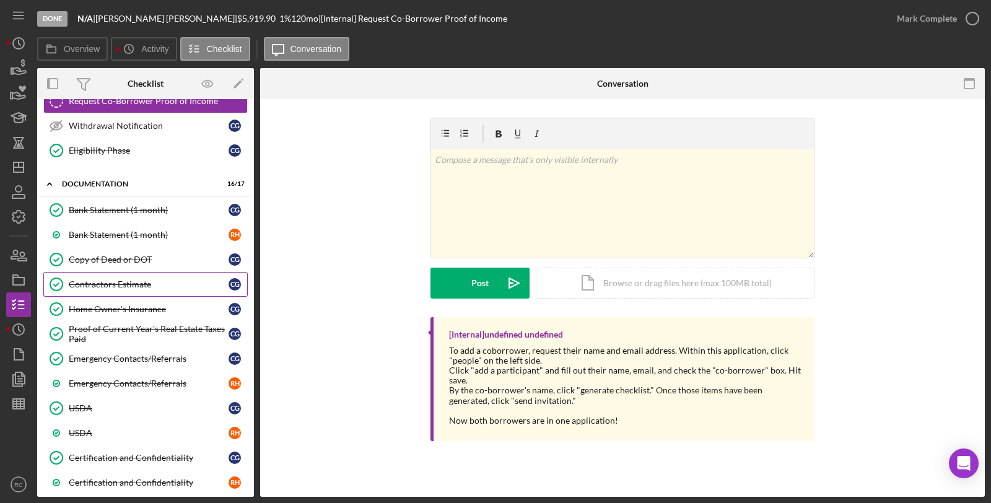
click at [137, 289] on div "Contractors Estimate" at bounding box center [149, 284] width 160 height 10
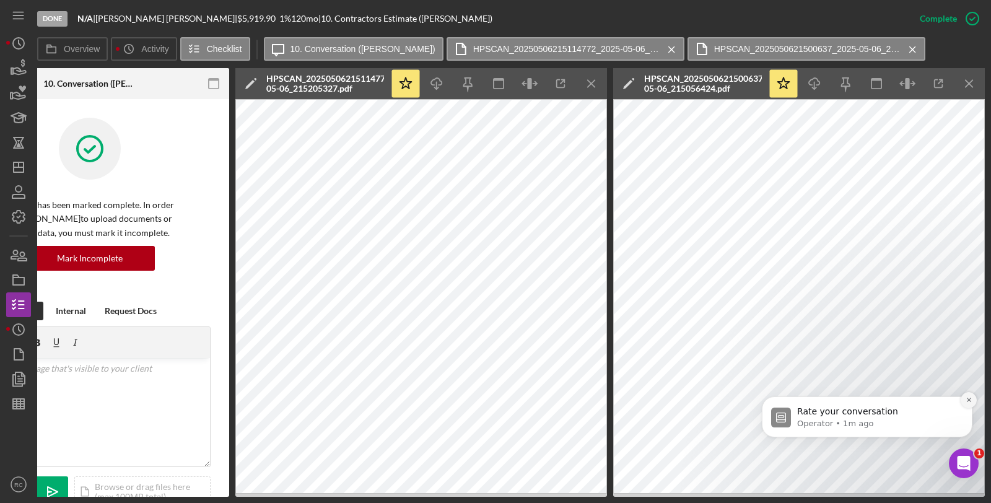
click at [968, 399] on icon "Dismiss notification" at bounding box center [968, 400] width 4 height 4
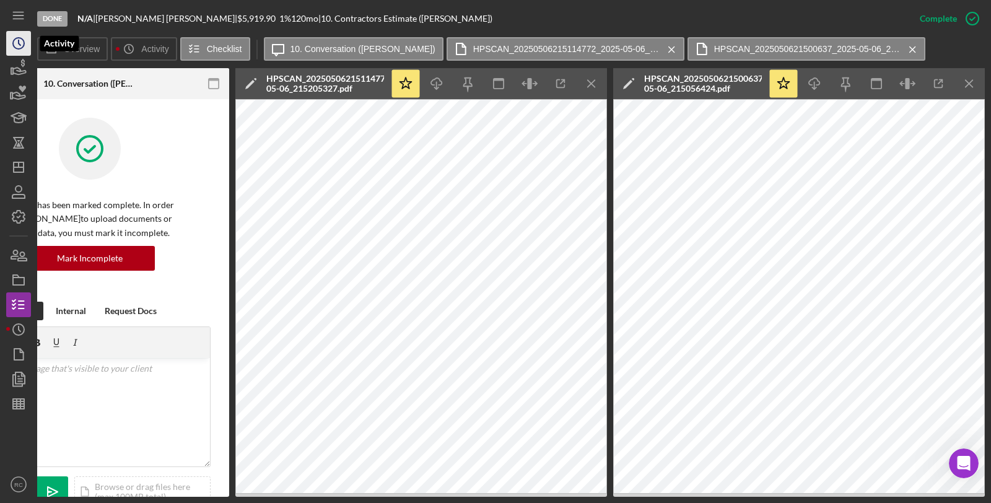
click at [17, 48] on circle "button" at bounding box center [18, 43] width 11 height 11
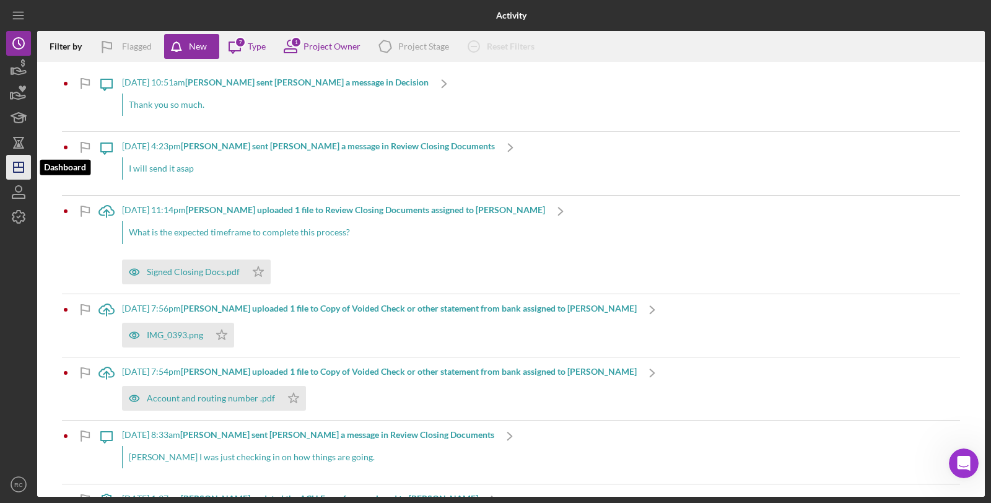
click at [20, 171] on icon "Icon/Dashboard" at bounding box center [18, 167] width 31 height 31
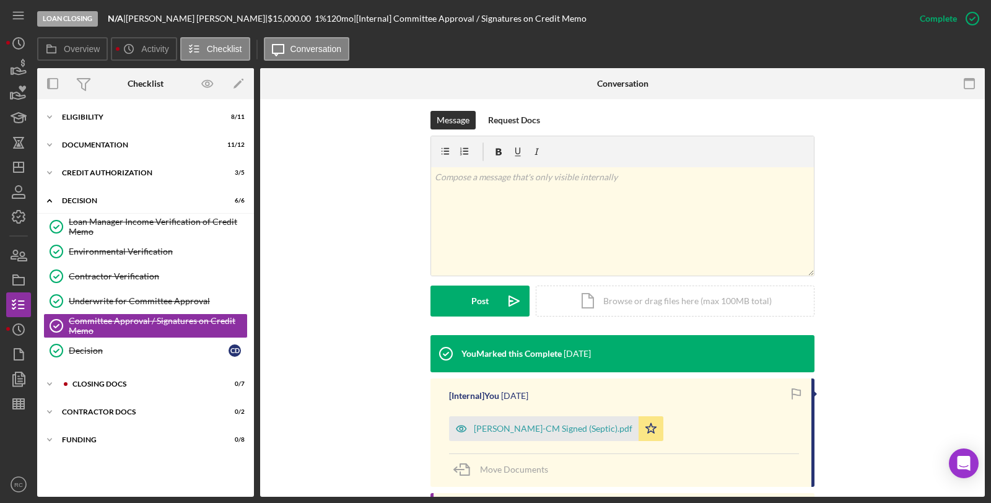
scroll to position [272, 0]
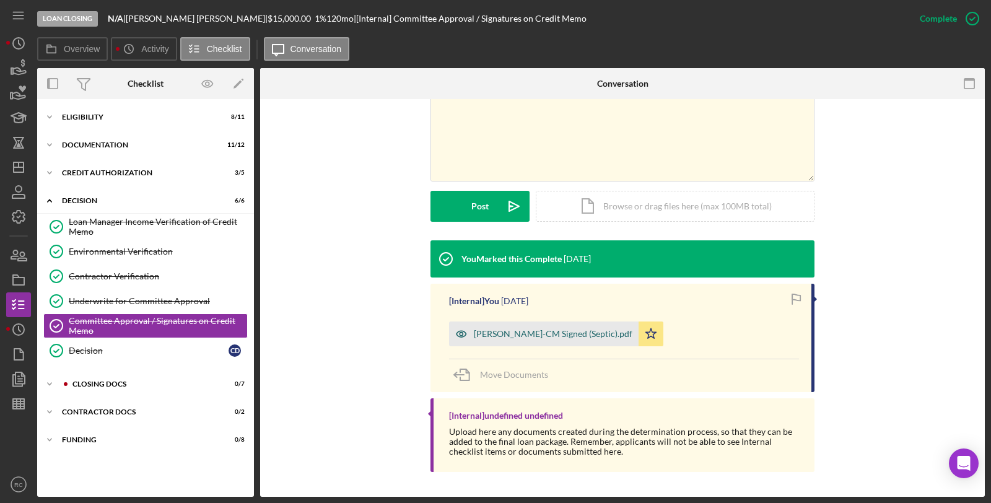
click at [562, 331] on div "DeCamp,Corey-CM Signed (Septic).pdf" at bounding box center [553, 334] width 159 height 10
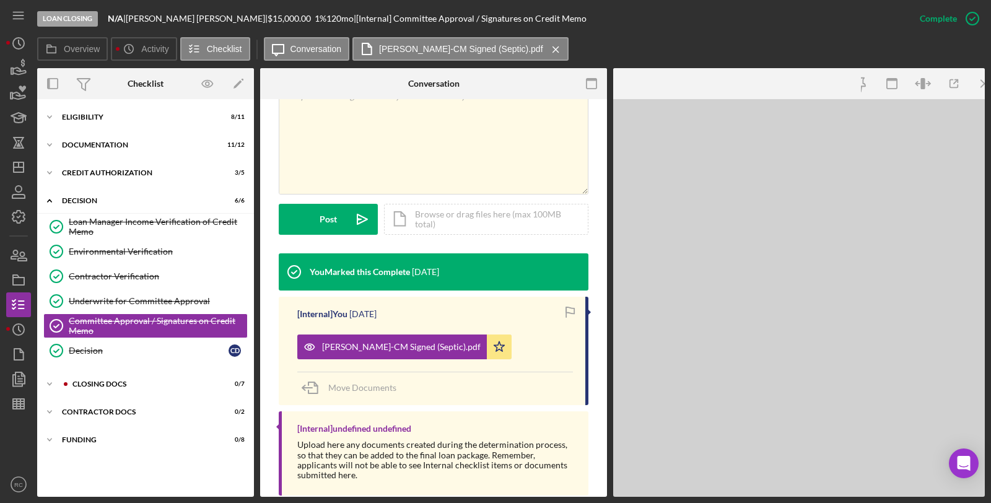
scroll to position [286, 0]
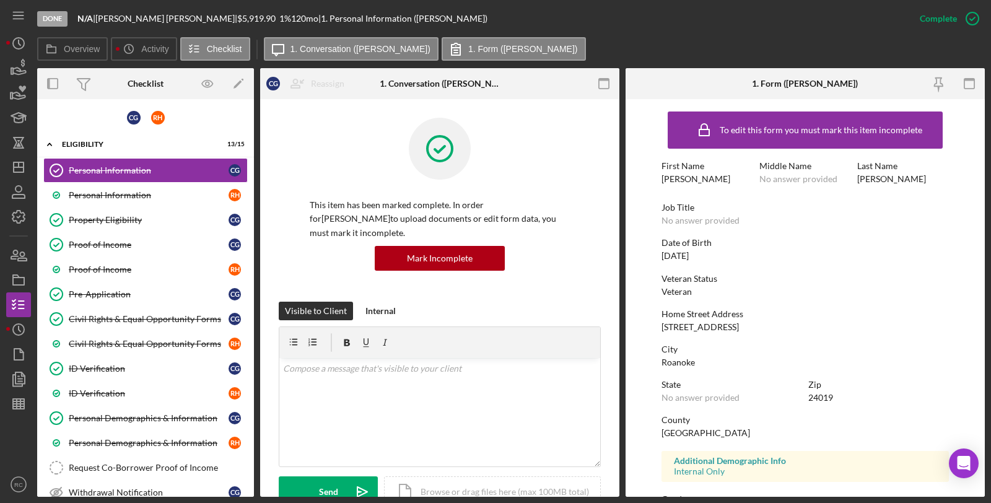
drag, startPoint x: 657, startPoint y: 322, endPoint x: 763, endPoint y: 326, distance: 106.0
click at [763, 326] on form "To edit this form you must mark this item incomplete First Name CLARENCE Middle…" at bounding box center [804, 298] width 359 height 398
copy div "2100 Loch Haven Dr"
click at [675, 361] on div "Roanoke" at bounding box center [677, 362] width 33 height 10
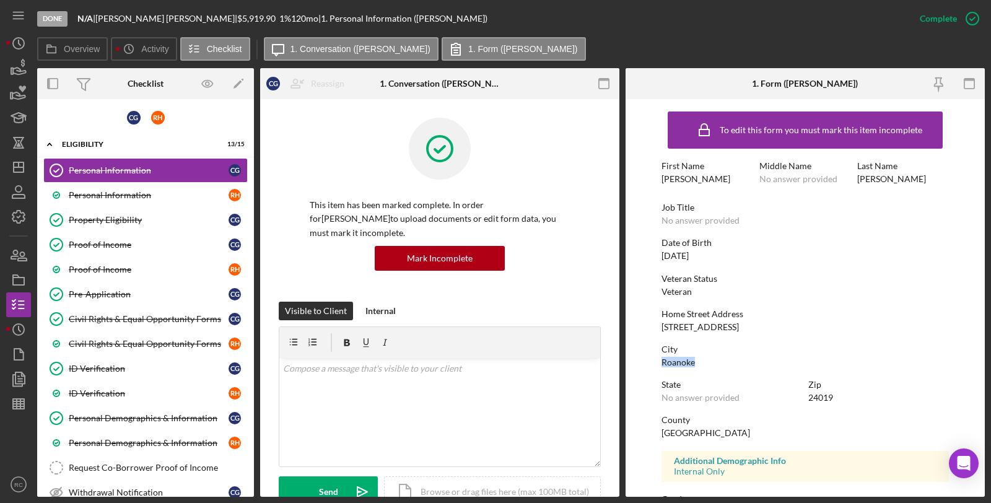
click at [675, 361] on div "Roanoke" at bounding box center [677, 362] width 33 height 10
drag, startPoint x: 20, startPoint y: 244, endPoint x: 28, endPoint y: 246, distance: 8.4
click at [20, 244] on icon "button" at bounding box center [18, 255] width 31 height 31
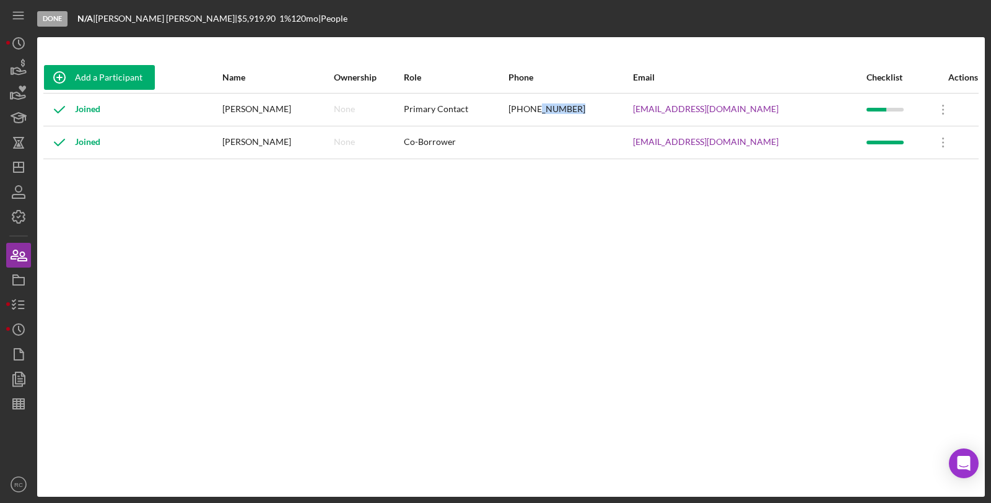
drag, startPoint x: 633, startPoint y: 108, endPoint x: 595, endPoint y: 110, distance: 37.8
click at [595, 110] on div "(540) 589-6445" at bounding box center [569, 109] width 123 height 31
copy div "589-6445"
click at [281, 109] on div "[PERSON_NAME]" at bounding box center [277, 109] width 110 height 31
click at [281, 108] on div "[PERSON_NAME]" at bounding box center [277, 109] width 110 height 31
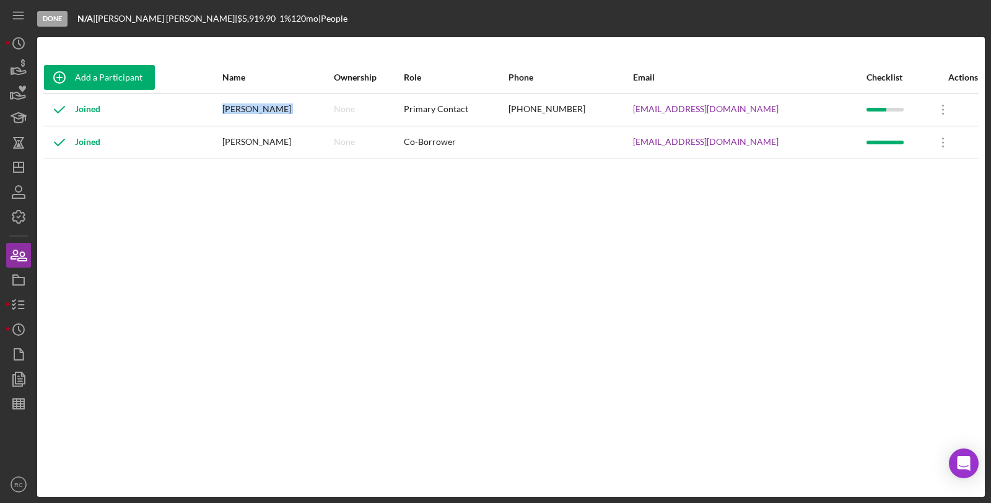
click at [281, 108] on div "[PERSON_NAME]" at bounding box center [277, 109] width 110 height 31
copy div "[PERSON_NAME]"
click at [15, 279] on icon "button" at bounding box center [18, 279] width 31 height 31
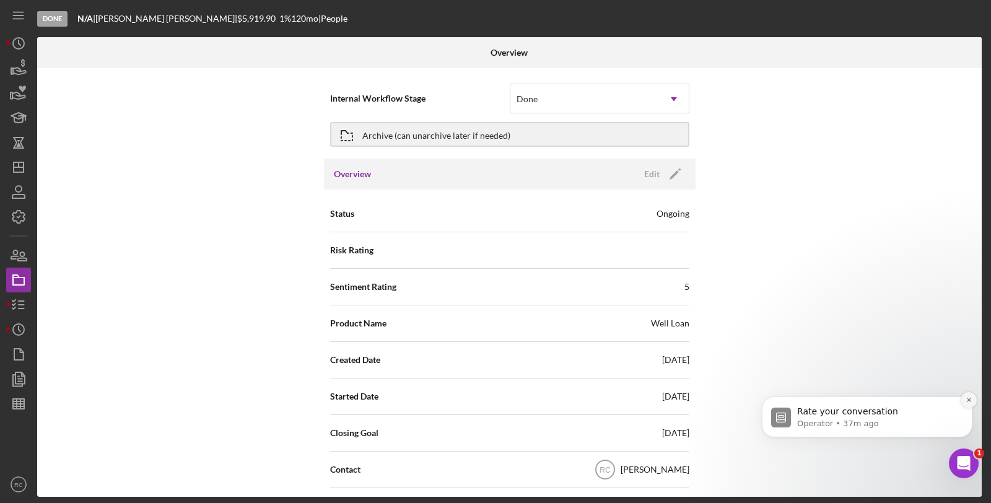
click at [967, 401] on icon "Dismiss notification" at bounding box center [968, 400] width 4 height 4
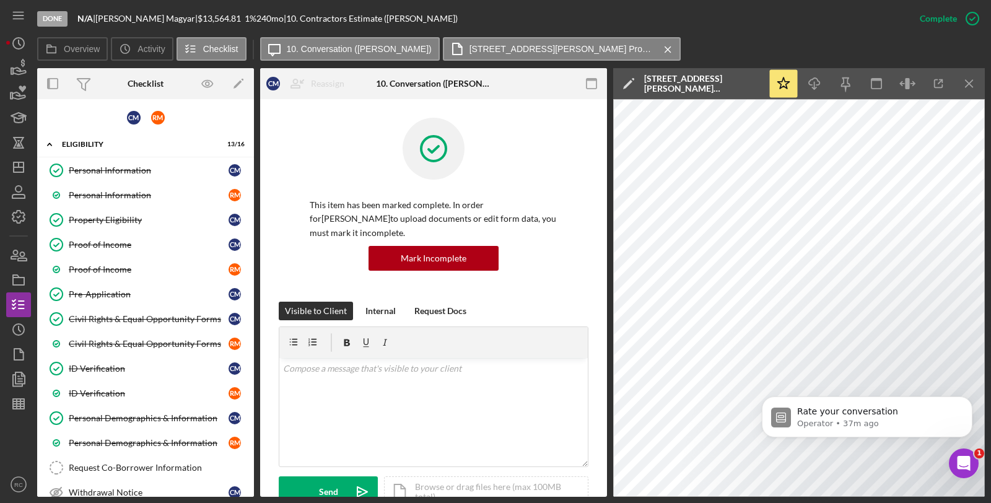
scroll to position [467, 0]
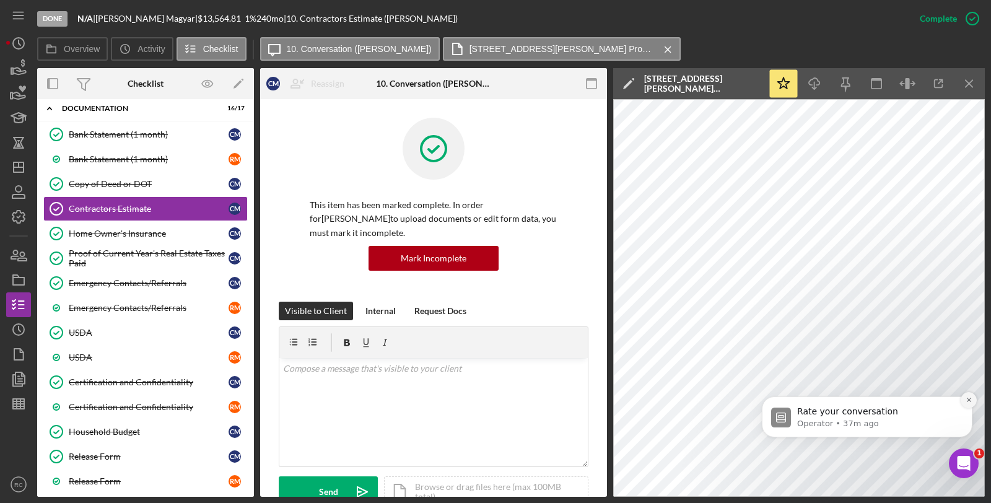
click at [970, 399] on icon "Dismiss notification" at bounding box center [968, 399] width 7 height 7
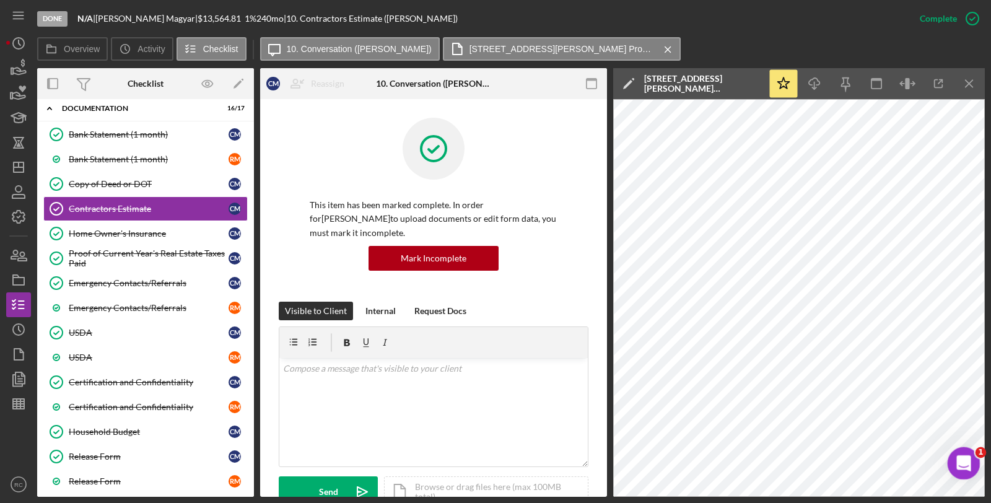
click at [974, 463] on div "Open Intercom Messenger" at bounding box center [961, 461] width 41 height 41
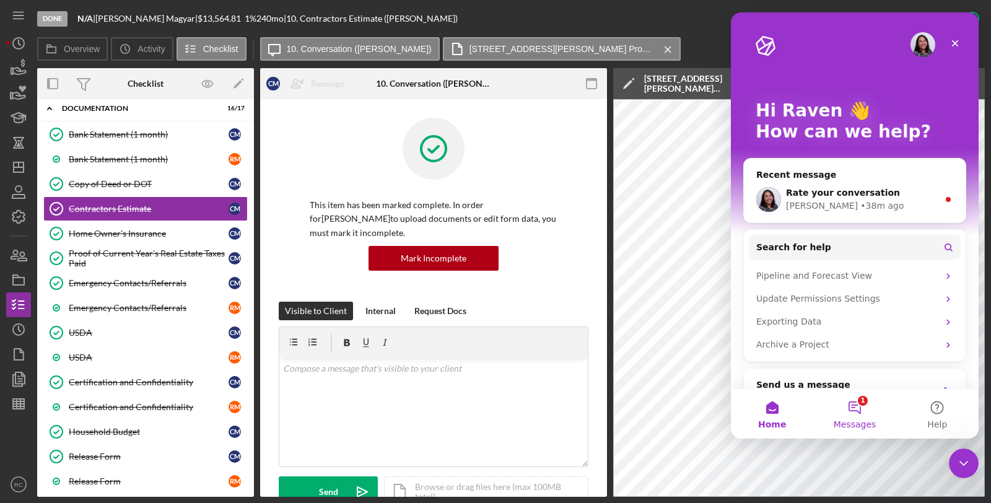
click at [847, 412] on button "1 Messages" at bounding box center [854, 414] width 82 height 50
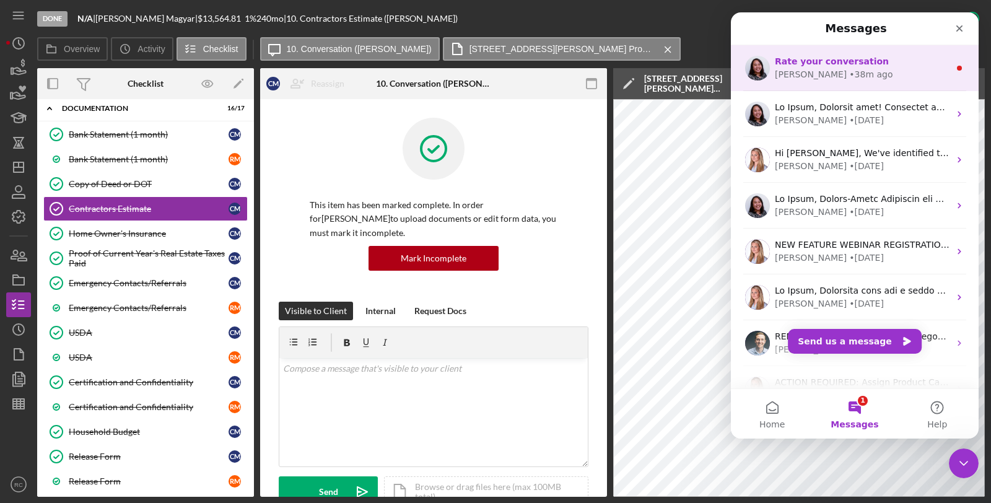
click at [849, 76] on div "• 38m ago" at bounding box center [870, 74] width 43 height 13
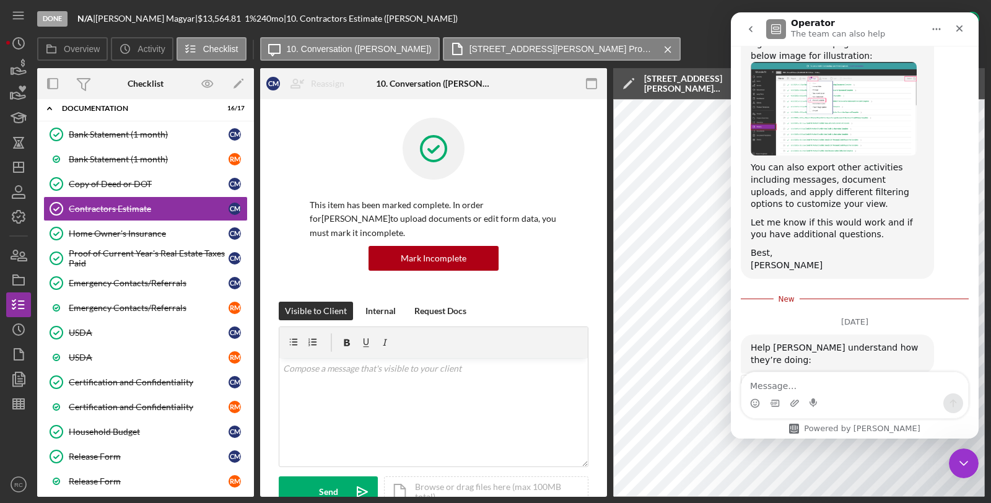
scroll to position [1242, 0]
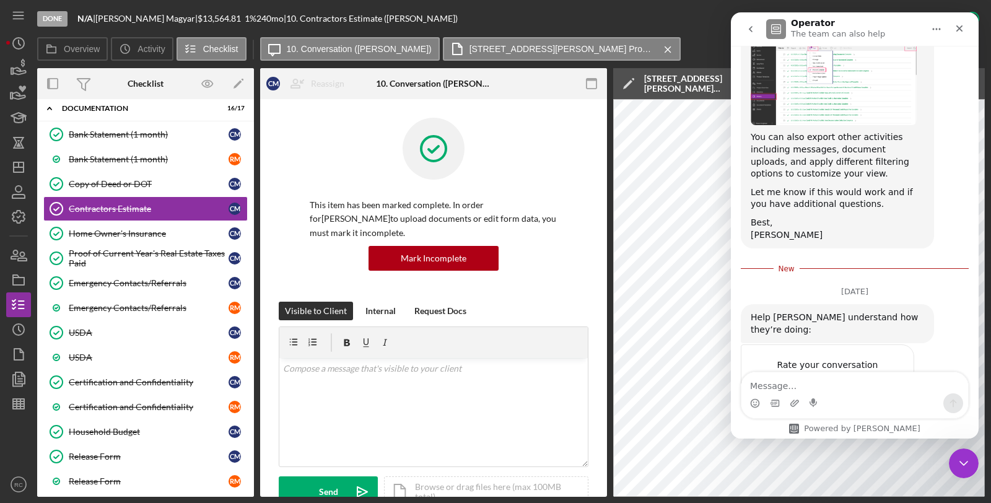
click at [889, 378] on span "Amazing" at bounding box center [885, 389] width 22 height 22
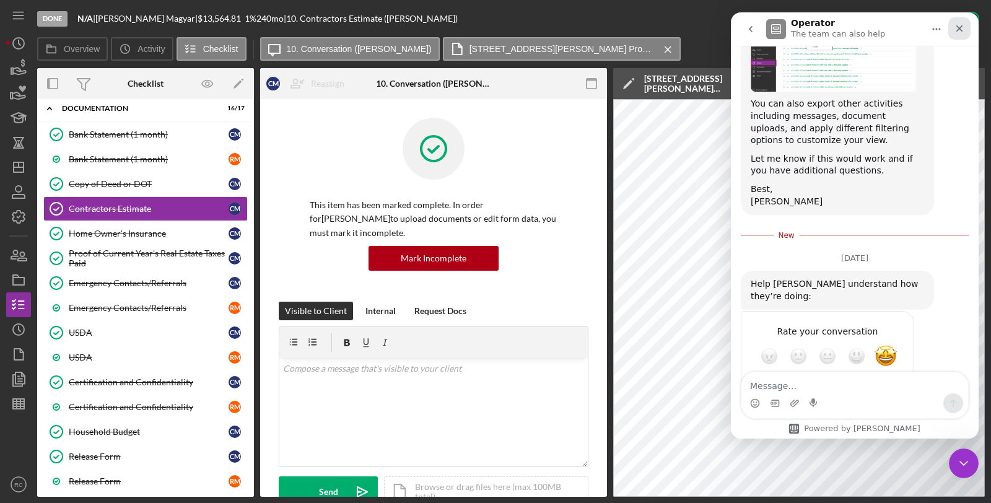
drag, startPoint x: 957, startPoint y: 32, endPoint x: 1688, endPoint y: 67, distance: 731.0
click at [957, 32] on icon "Close" at bounding box center [959, 29] width 10 height 10
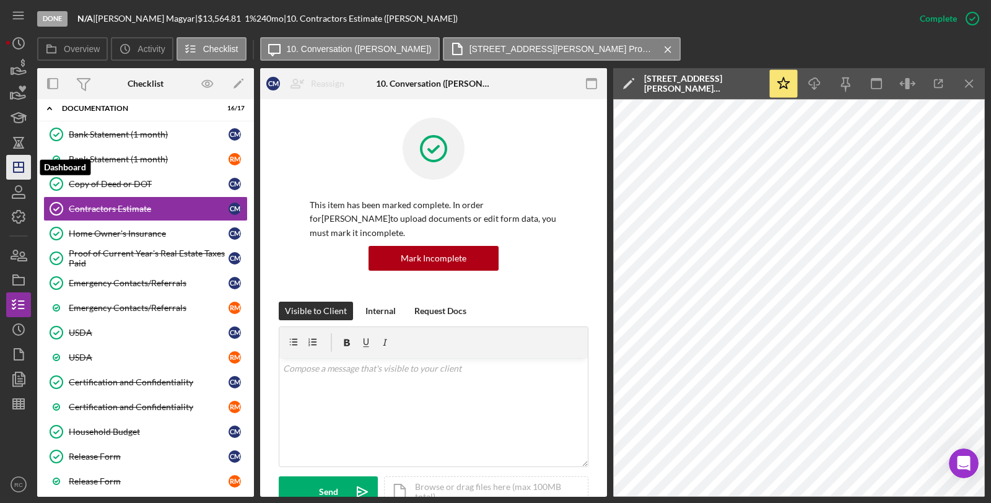
click at [17, 176] on icon "Icon/Dashboard" at bounding box center [18, 167] width 31 height 31
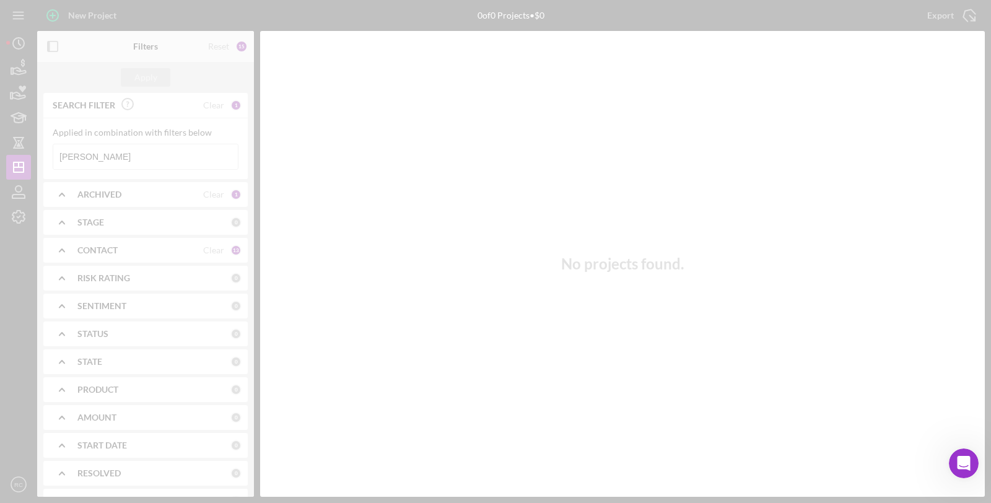
click at [162, 150] on div at bounding box center [495, 251] width 991 height 503
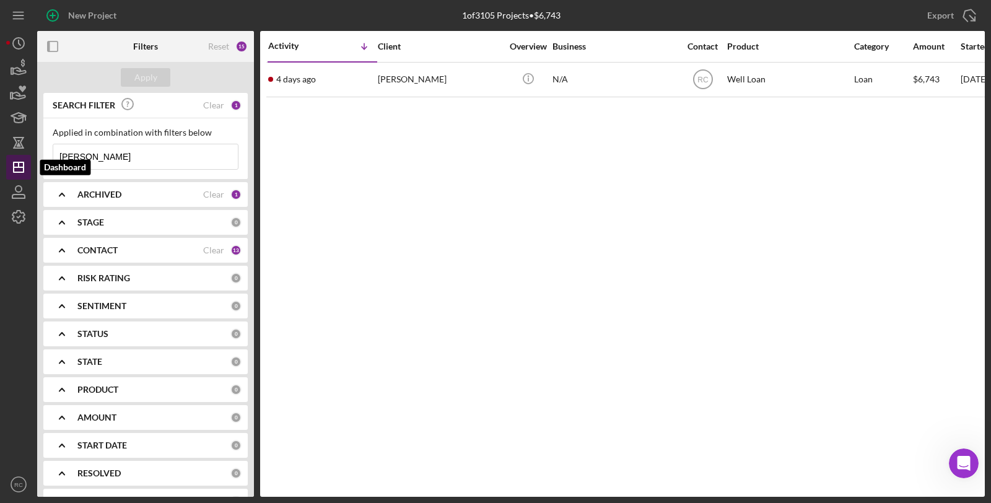
drag, startPoint x: 162, startPoint y: 154, endPoint x: 24, endPoint y: 157, distance: 138.1
click at [24, 157] on div "New Project 1 of 3105 Projects • $6,743 [PERSON_NAME] Export Icon/Export Filter…" at bounding box center [495, 248] width 978 height 497
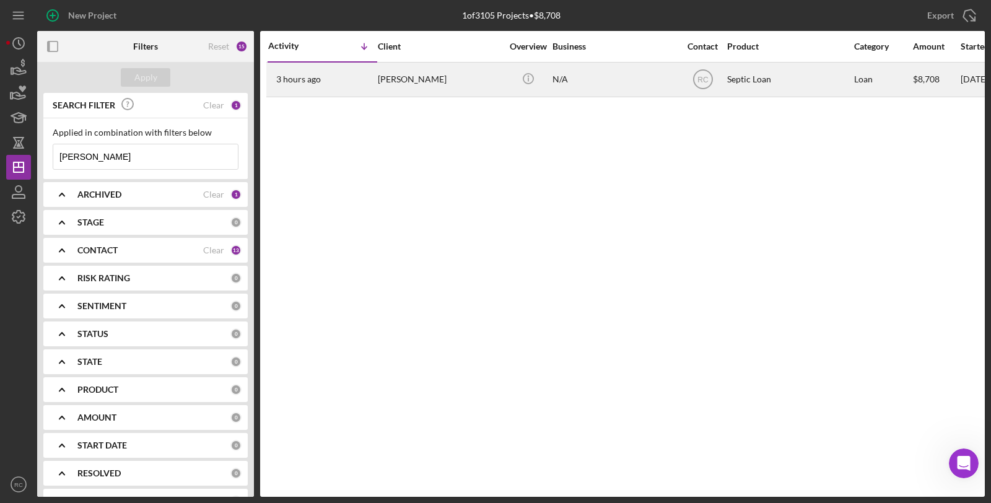
type input "[PERSON_NAME]"
click at [373, 90] on div "3 hours ago [PERSON_NAME]" at bounding box center [322, 79] width 108 height 33
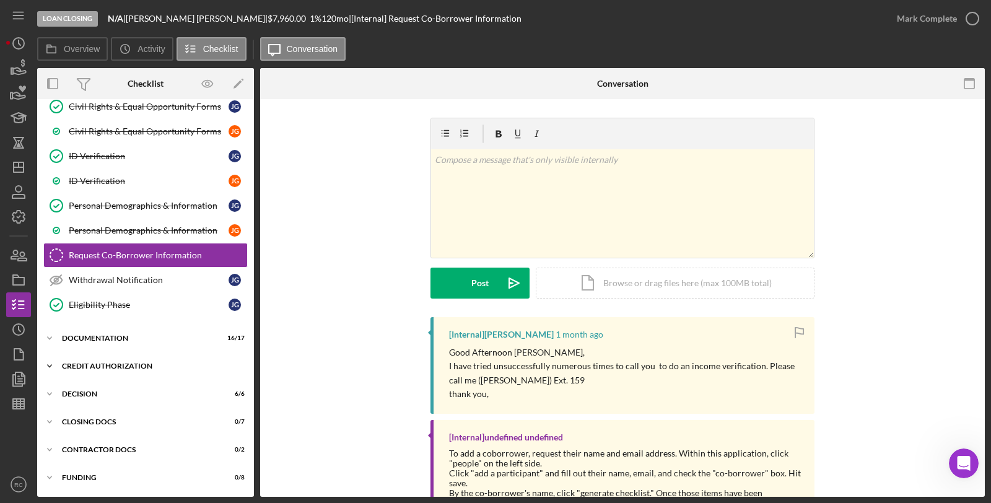
scroll to position [213, 0]
click at [138, 426] on div "Icon/Expander CLOSING DOCS 0 / 7" at bounding box center [145, 421] width 217 height 25
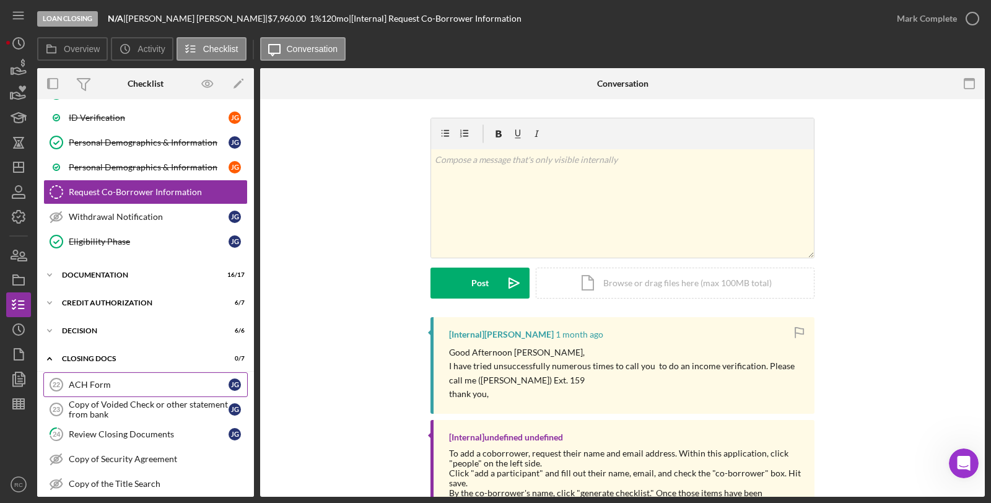
scroll to position [394, 0]
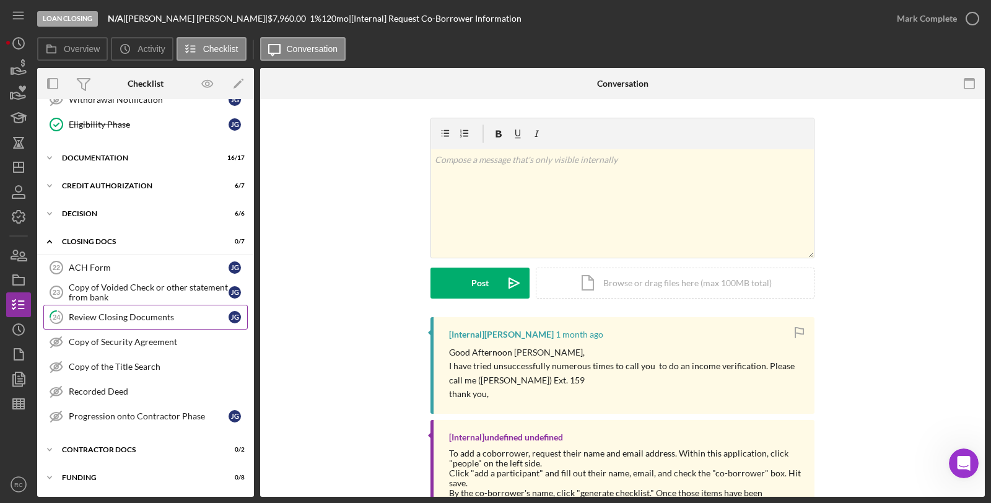
drag, startPoint x: 82, startPoint y: 313, endPoint x: 90, endPoint y: 325, distance: 13.4
click at [84, 313] on div "Review Closing Documents" at bounding box center [149, 317] width 160 height 10
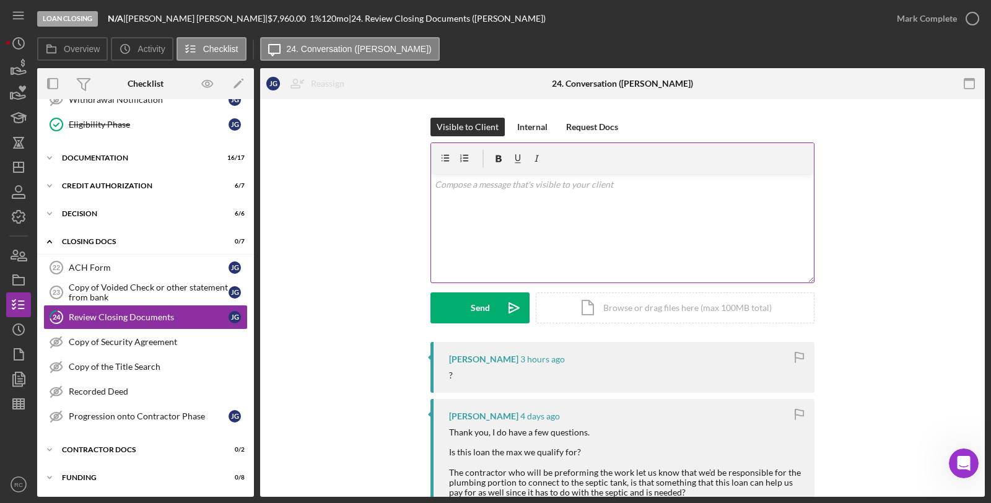
click at [617, 211] on div "v Color teal Color pink Remove color Add row above Add row below Add column bef…" at bounding box center [622, 228] width 383 height 108
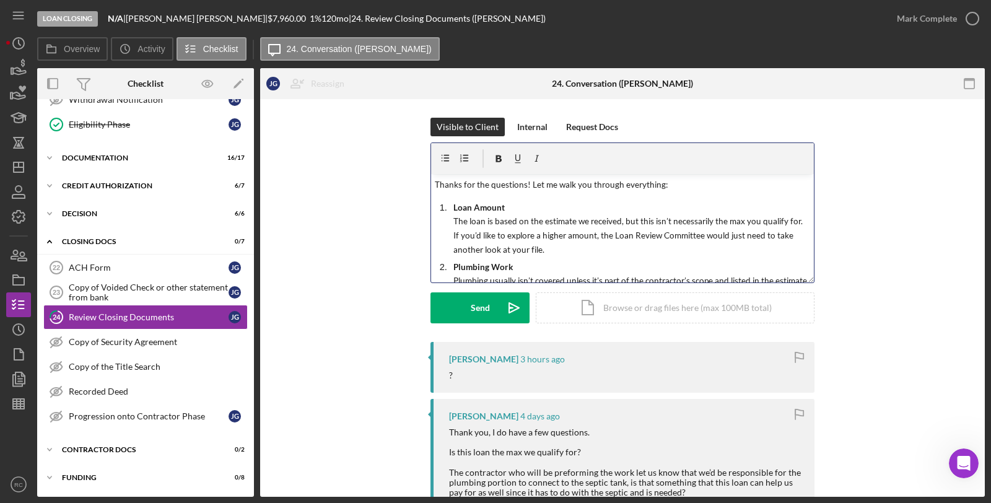
click at [525, 188] on span "Thanks for the questions! Let me walk you through everything:" at bounding box center [551, 185] width 233 height 10
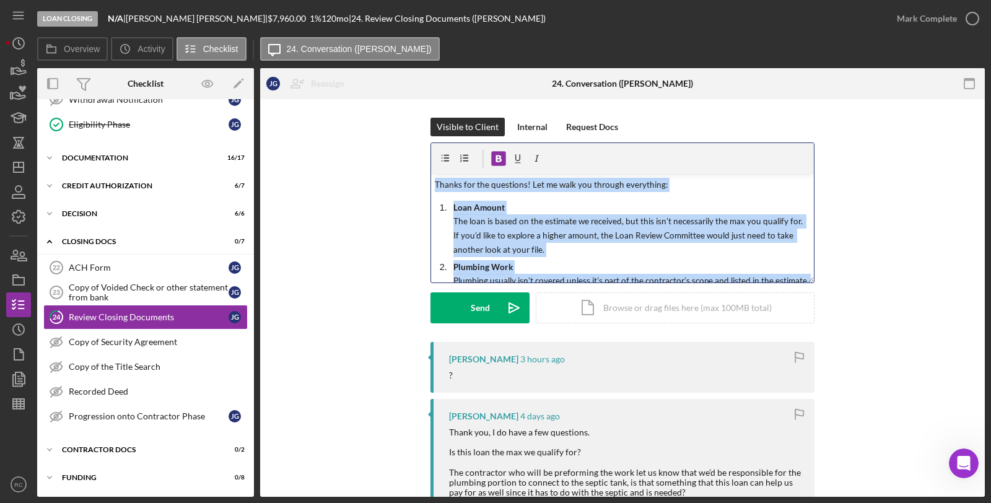
copy div "l Ipsum dolo Sitam cons Adipis elits Doe tem incid Utl etd magna Ali enimad min…"
click at [517, 198] on div "v Color teal Color pink Remove color Add row above Add row below Add column bef…" at bounding box center [622, 228] width 383 height 108
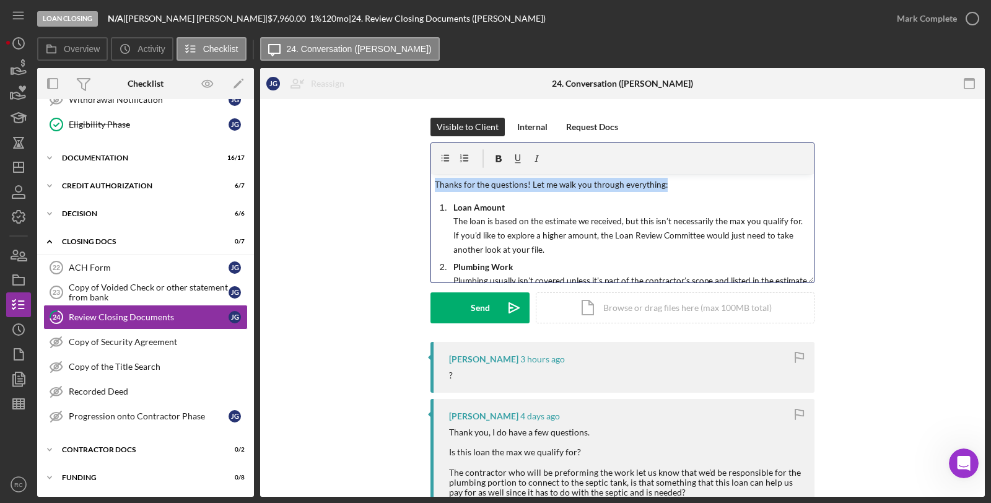
drag, startPoint x: 681, startPoint y: 188, endPoint x: 406, endPoint y: 186, distance: 275.6
click at [406, 186] on div "Visible to Client Internal Request Docs v Color teal Color pink Remove color Ad…" at bounding box center [622, 230] width 687 height 224
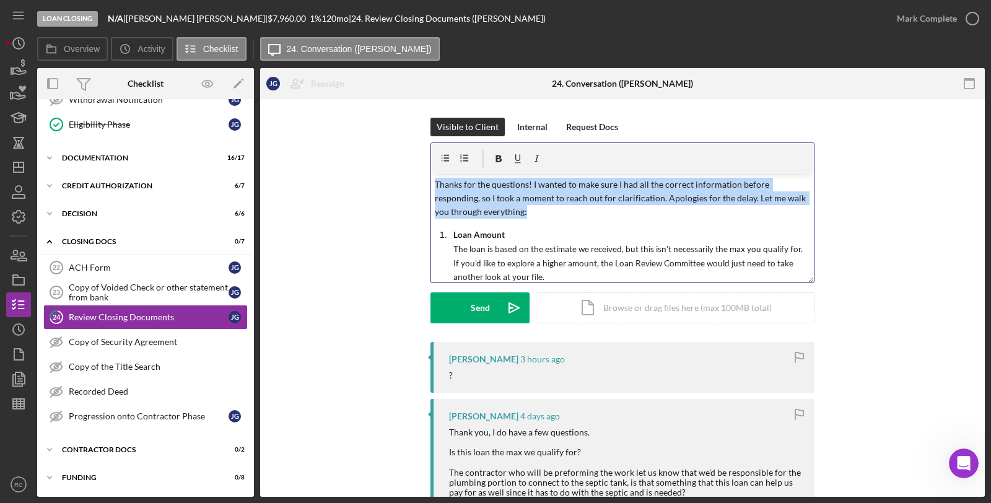
drag, startPoint x: 525, startPoint y: 207, endPoint x: 425, endPoint y: 181, distance: 102.9
click at [425, 181] on div "Visible to Client Internal Request Docs v Color teal Color pink Remove color Ad…" at bounding box center [622, 230] width 687 height 224
click at [595, 216] on p "Thanks for the questions! I wanted to make sure I had all the correct informati…" at bounding box center [623, 198] width 376 height 41
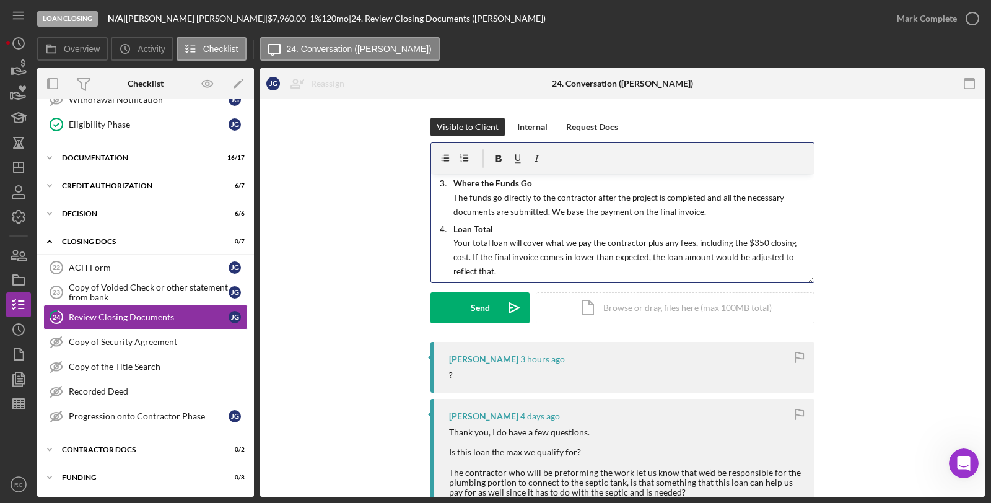
scroll to position [190, 0]
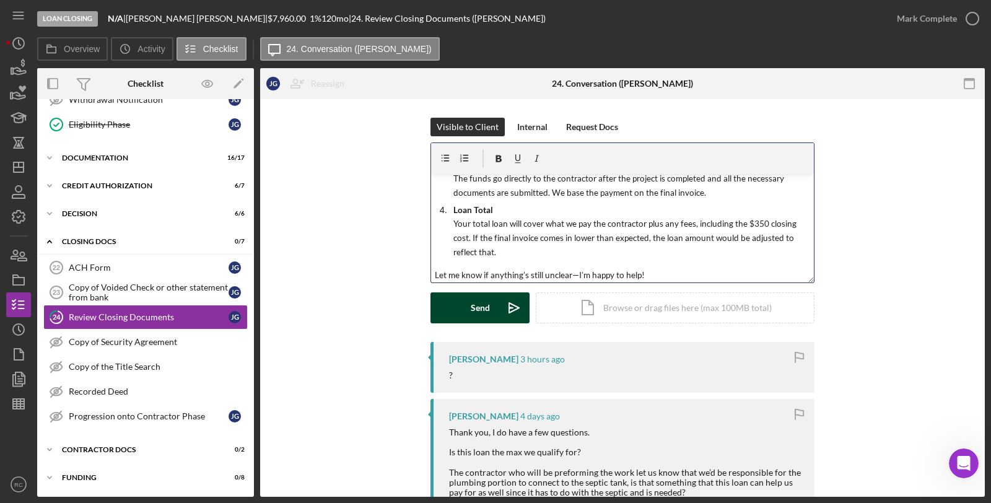
click at [477, 301] on div "Send" at bounding box center [480, 307] width 19 height 31
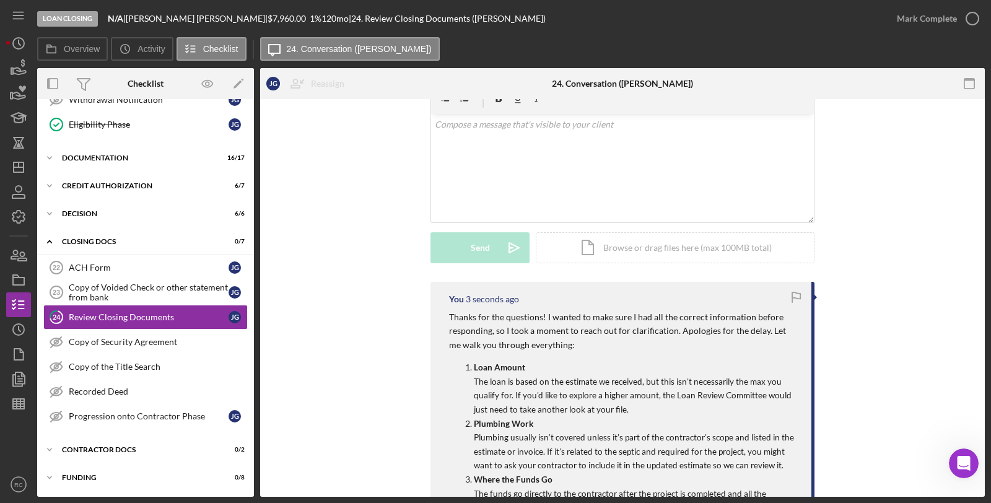
scroll to position [0, 0]
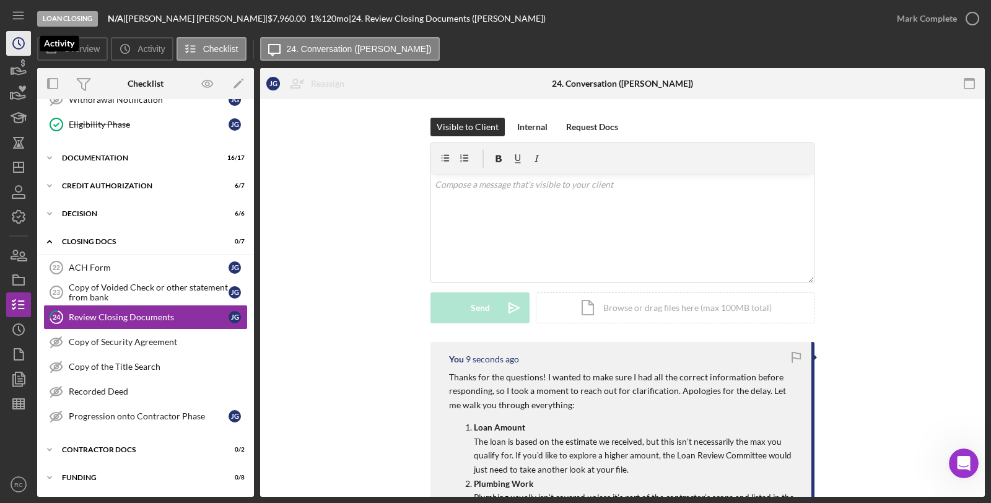
click at [15, 45] on icon "Icon/History" at bounding box center [18, 43] width 31 height 31
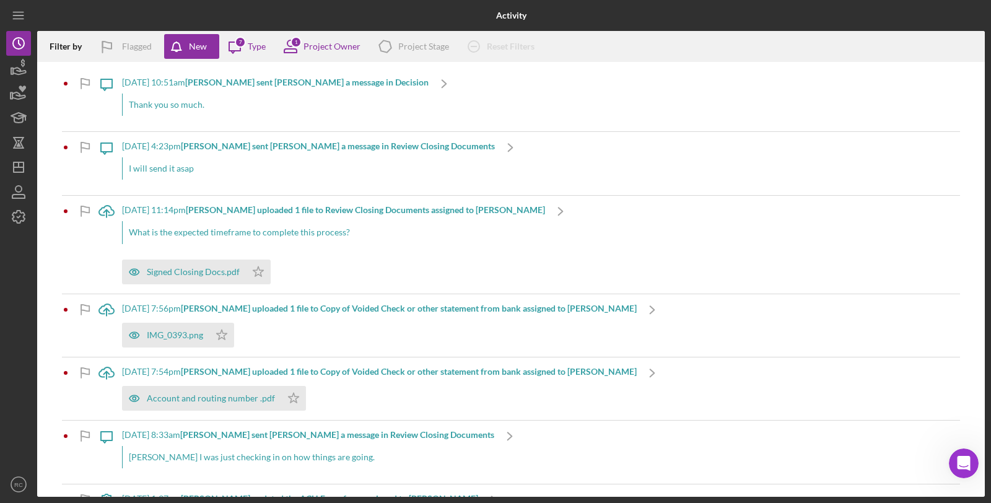
scroll to position [91, 0]
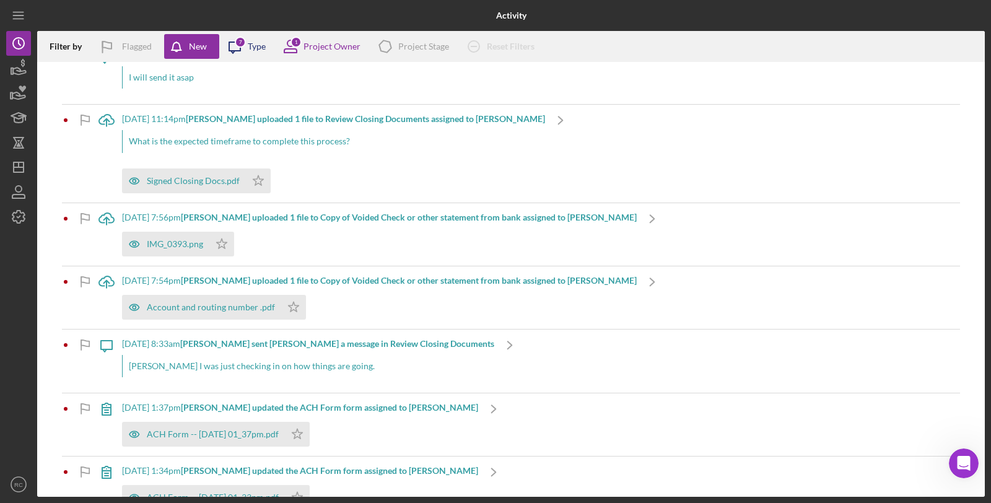
click at [225, 44] on icon "Icon/Message" at bounding box center [234, 46] width 31 height 31
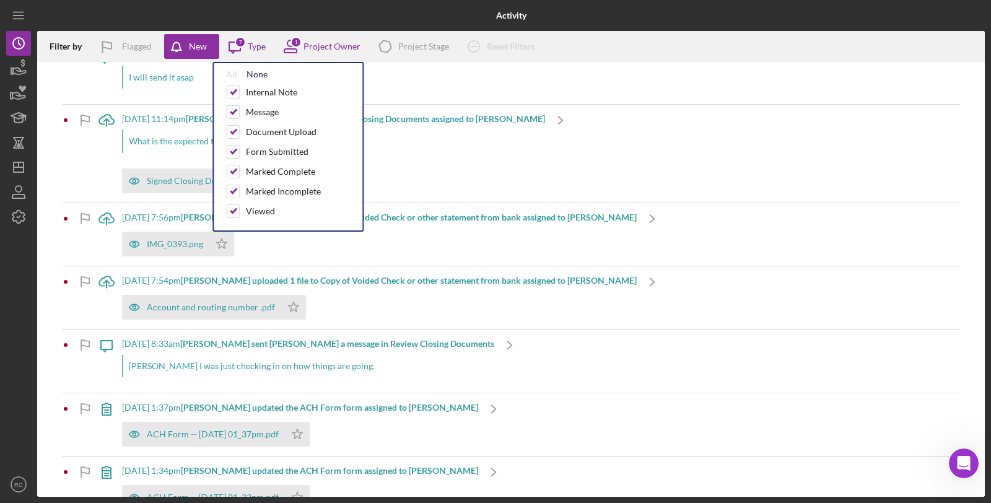
click at [250, 78] on div "None" at bounding box center [256, 74] width 21 height 10
checkbox input "false"
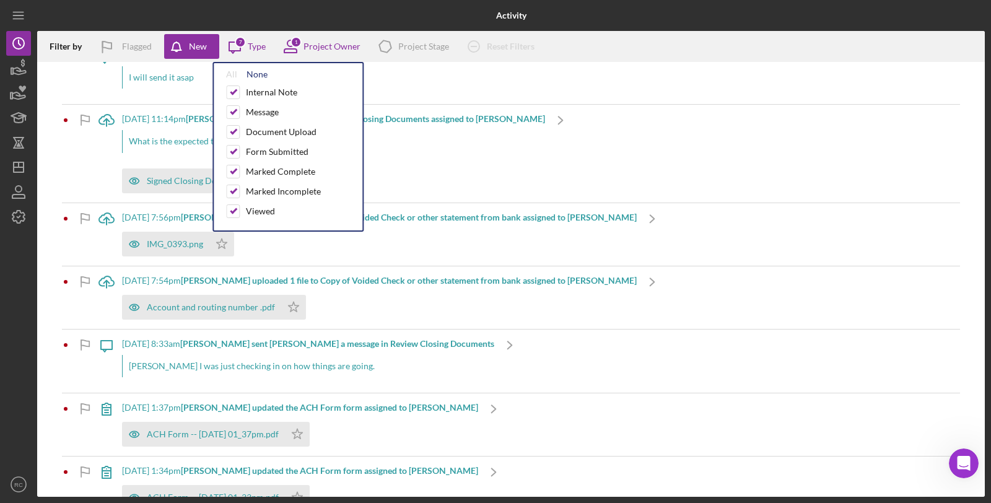
checkbox input "false"
click at [275, 131] on div "Document Upload" at bounding box center [281, 132] width 71 height 10
checkbox input "true"
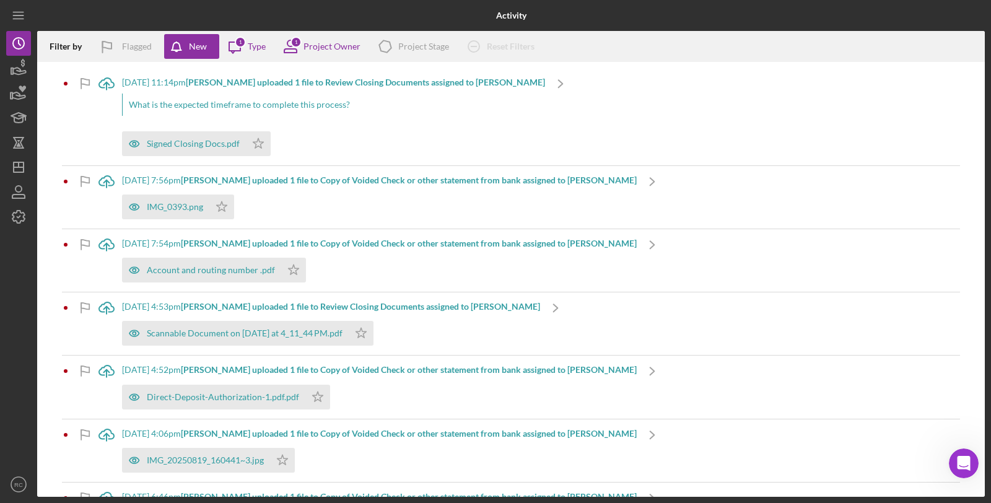
click at [603, 51] on div "Filter by Flagged New Icon/Message 1 Type 1 Project Owner Icon/Product Project …" at bounding box center [511, 46] width 948 height 31
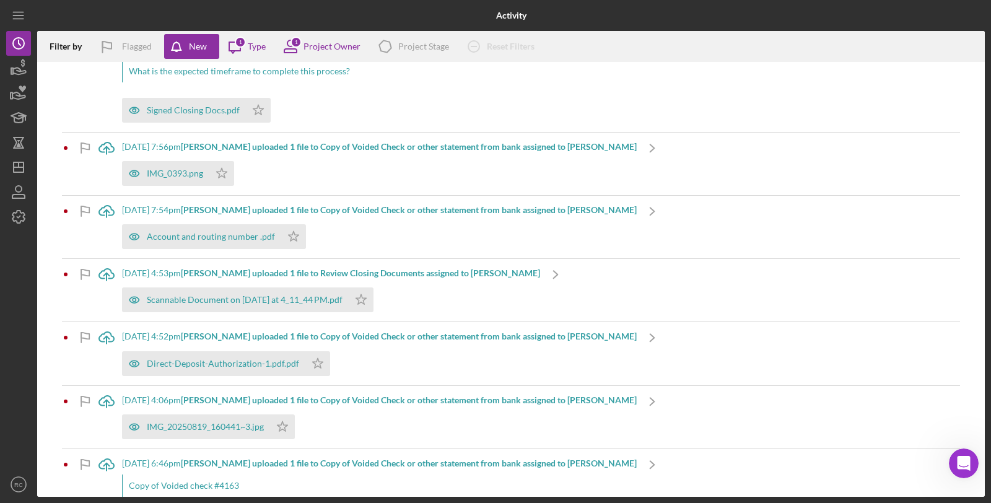
scroll to position [89, 0]
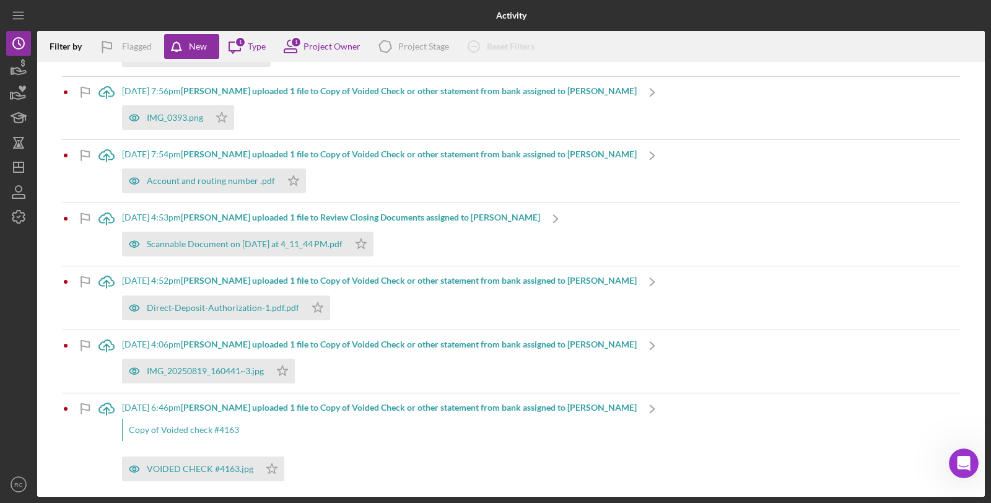
click at [288, 417] on div "[DATE] 6:46pm [PERSON_NAME] uploaded 1 file to Copy of Voided Check or other st…" at bounding box center [379, 441] width 515 height 97
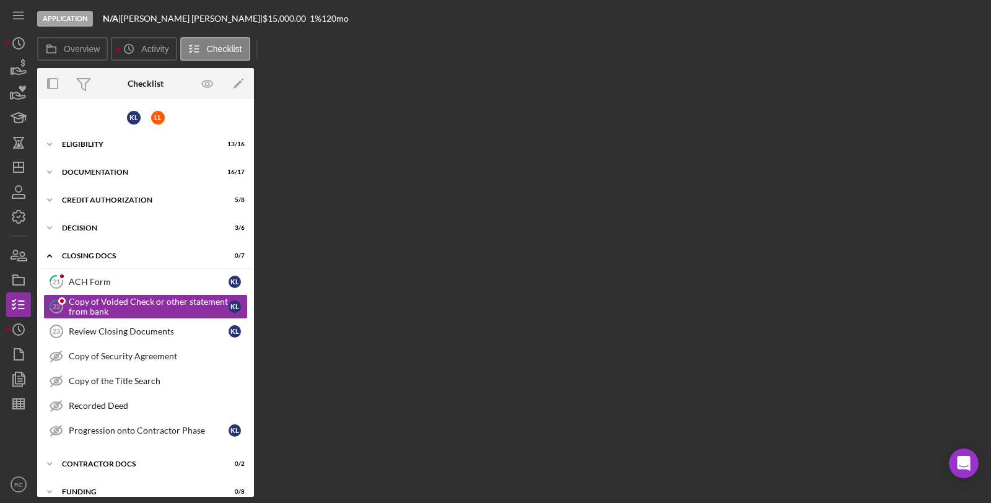
scroll to position [7, 0]
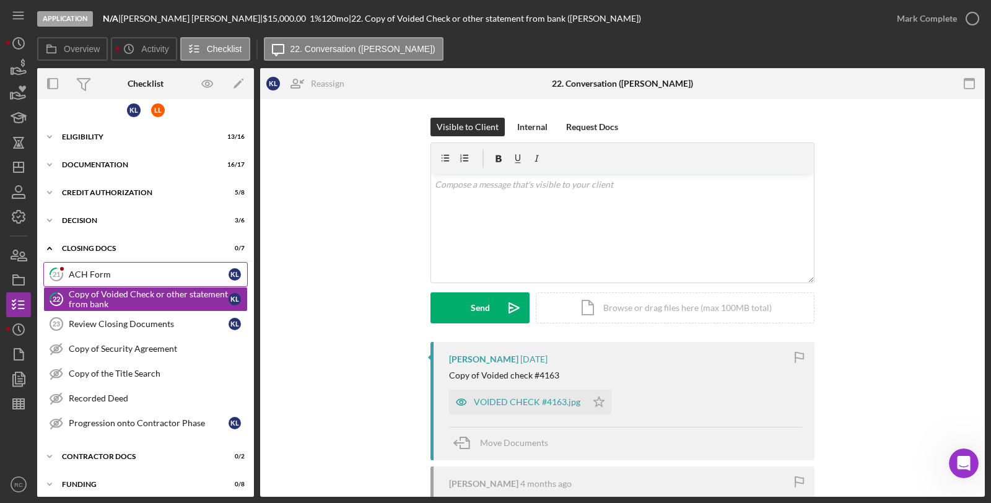
click at [96, 274] on div "ACH Form" at bounding box center [149, 274] width 160 height 10
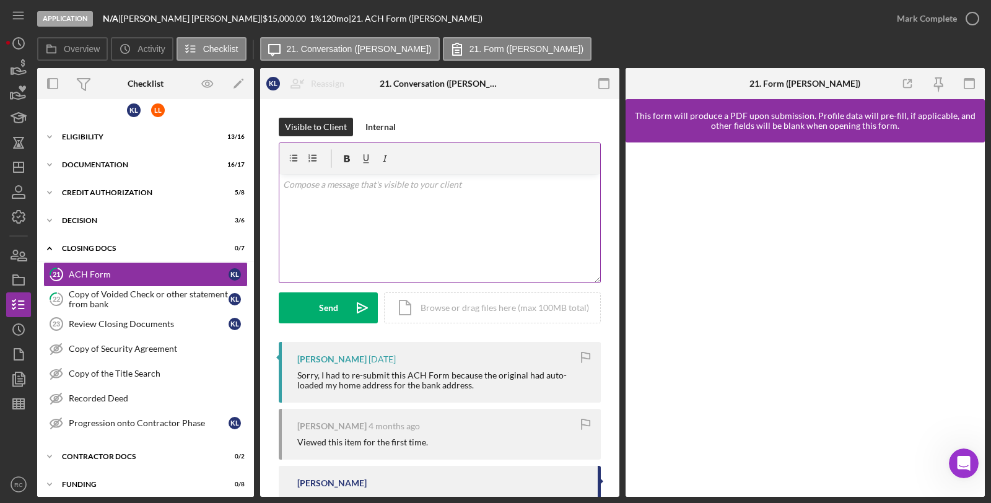
click at [414, 224] on div "v Color teal Color pink Remove color Add row above Add row below Add column bef…" at bounding box center [439, 228] width 321 height 108
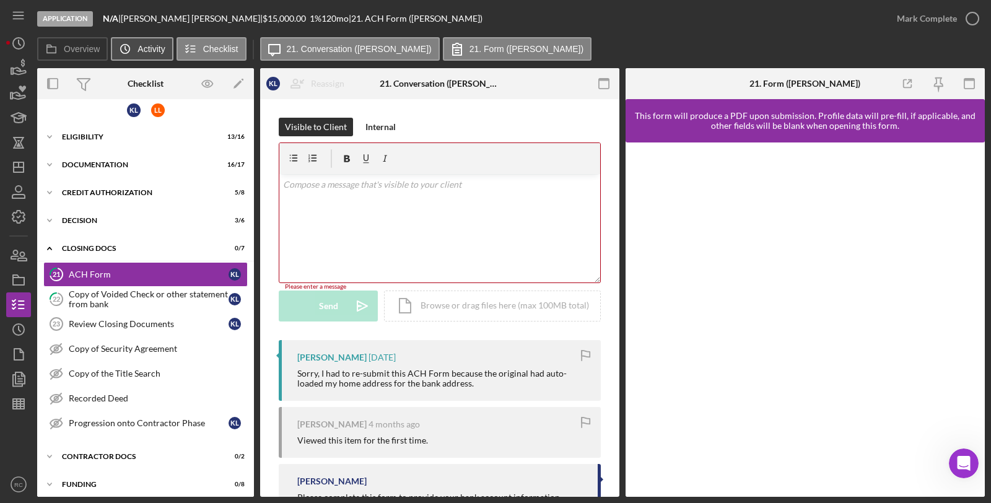
click at [127, 54] on icon "Icon/History" at bounding box center [125, 49] width 25 height 25
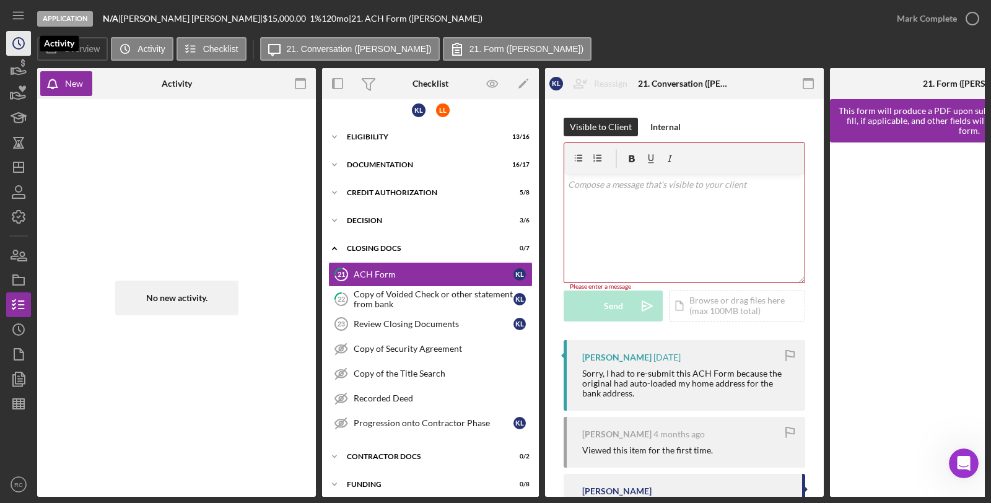
click at [27, 43] on icon "Icon/History" at bounding box center [18, 43] width 31 height 31
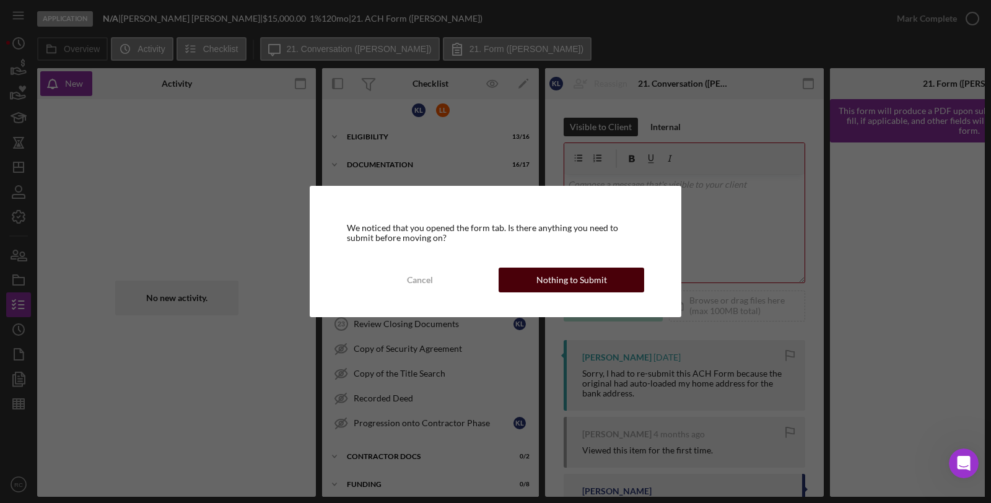
click at [539, 276] on div "Nothing to Submit" at bounding box center [571, 280] width 71 height 25
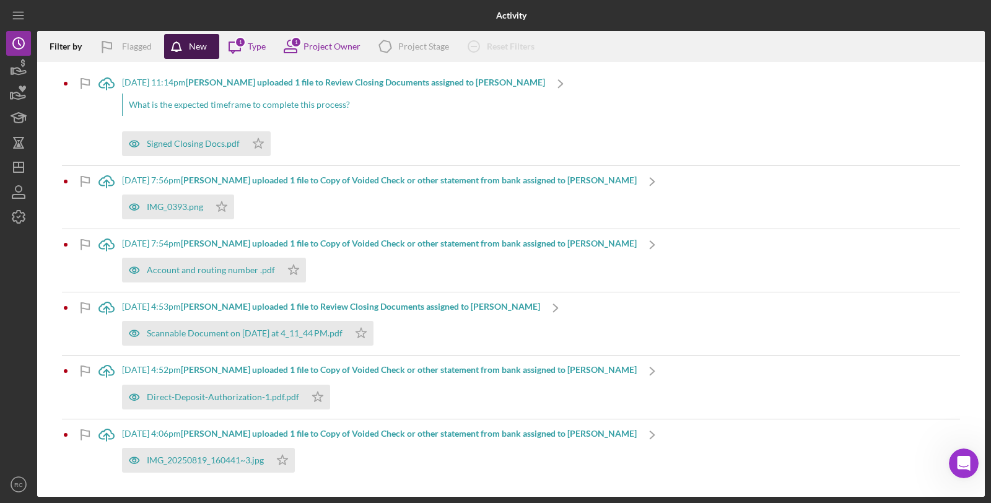
click at [190, 46] on div "New" at bounding box center [198, 46] width 18 height 25
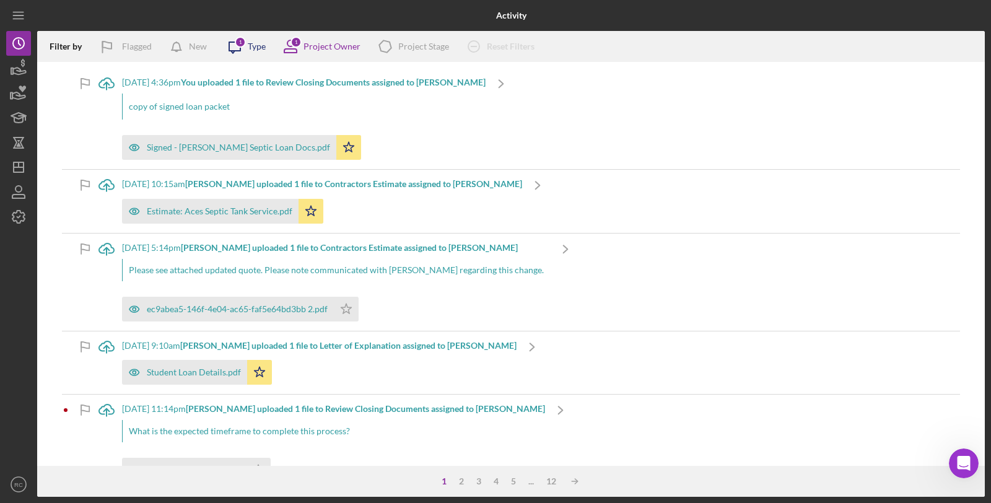
click at [248, 51] on icon "Icon/Message" at bounding box center [234, 46] width 31 height 31
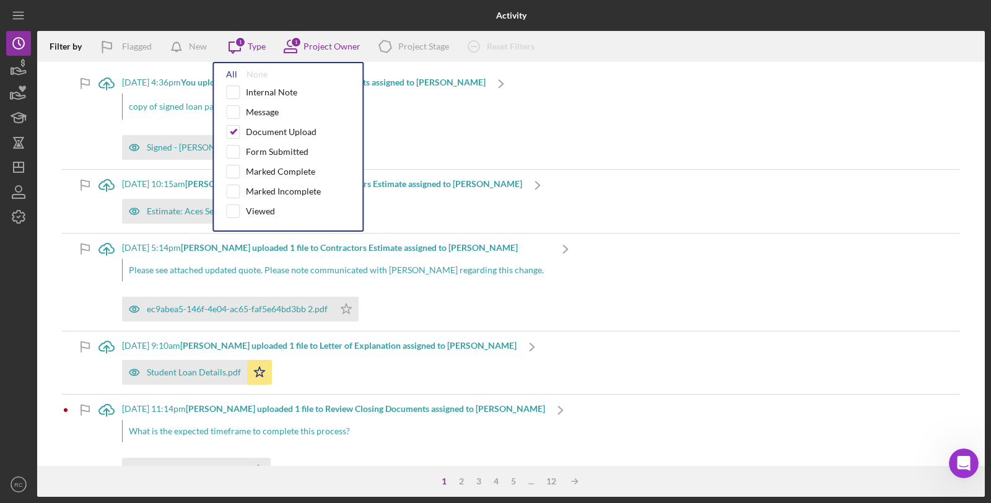
click at [236, 74] on div "All" at bounding box center [231, 74] width 11 height 10
checkbox input "true"
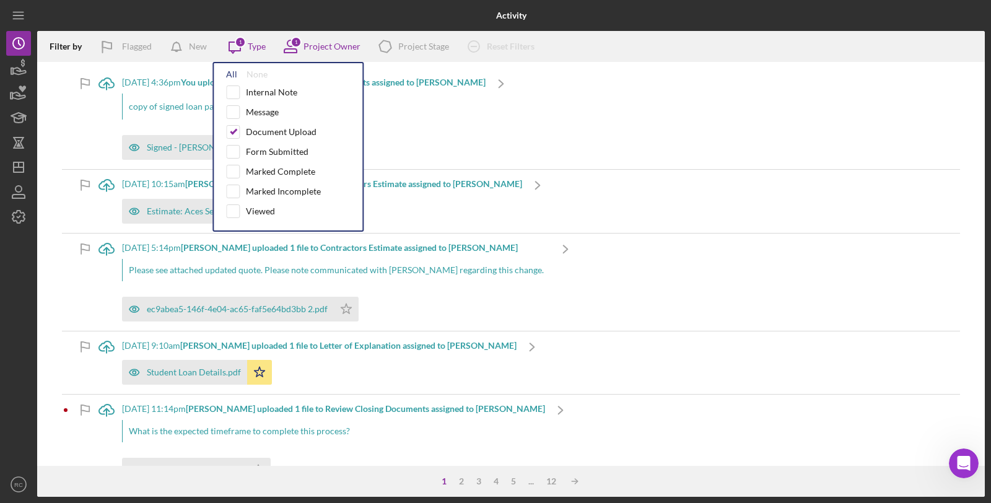
checkbox input "true"
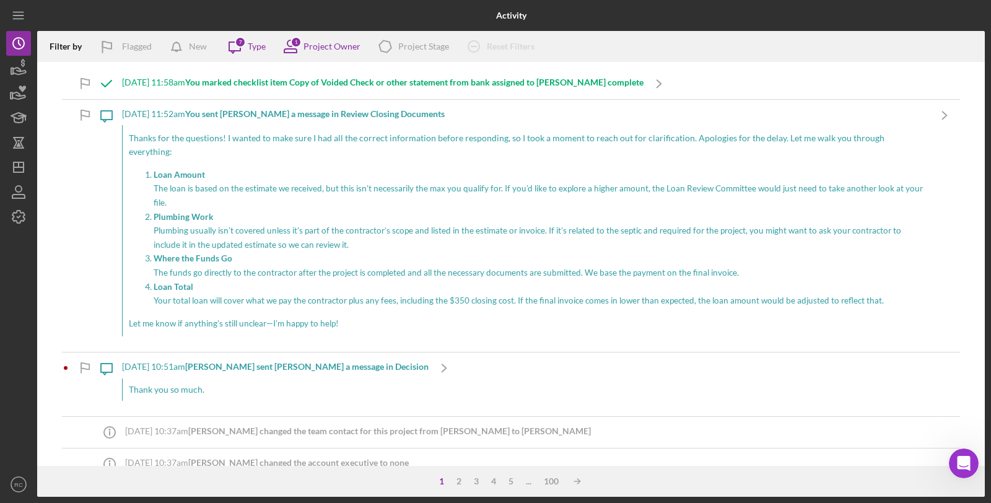
click at [579, 15] on div "Activity" at bounding box center [511, 15] width 316 height 31
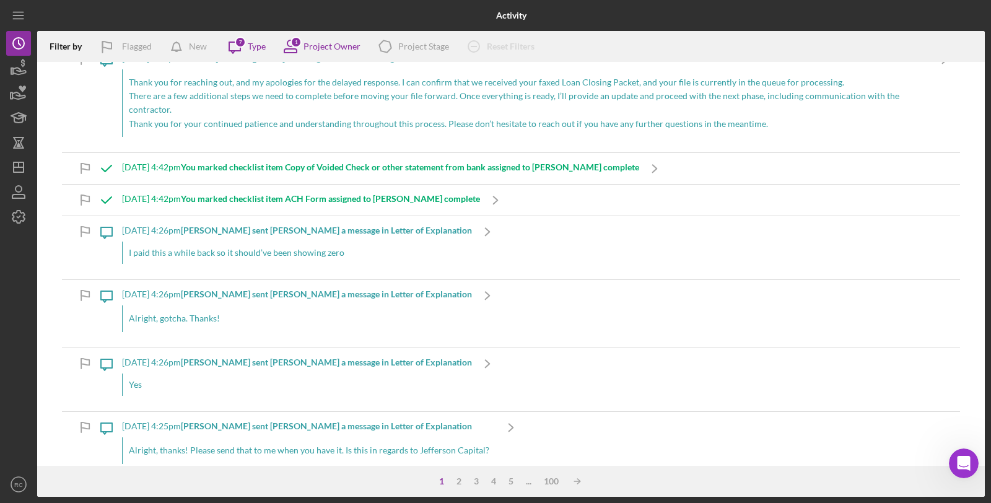
scroll to position [2752, 0]
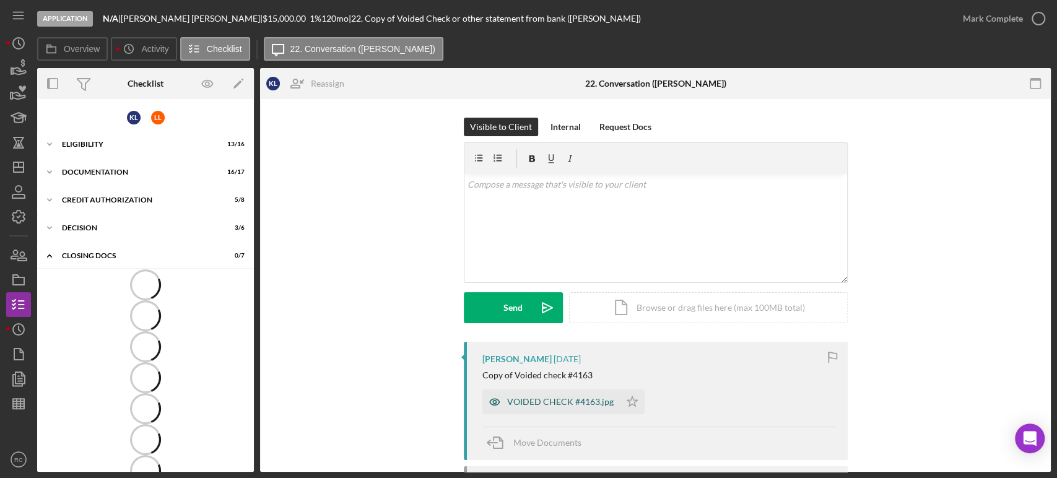
scroll to position [20, 0]
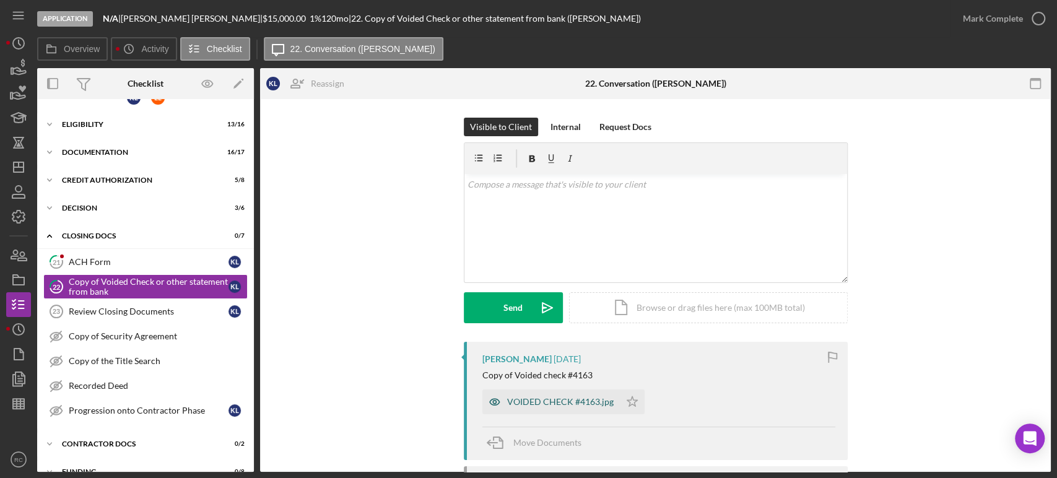
click at [573, 400] on div "VOIDED CHECK #4163.jpg" at bounding box center [560, 402] width 107 height 10
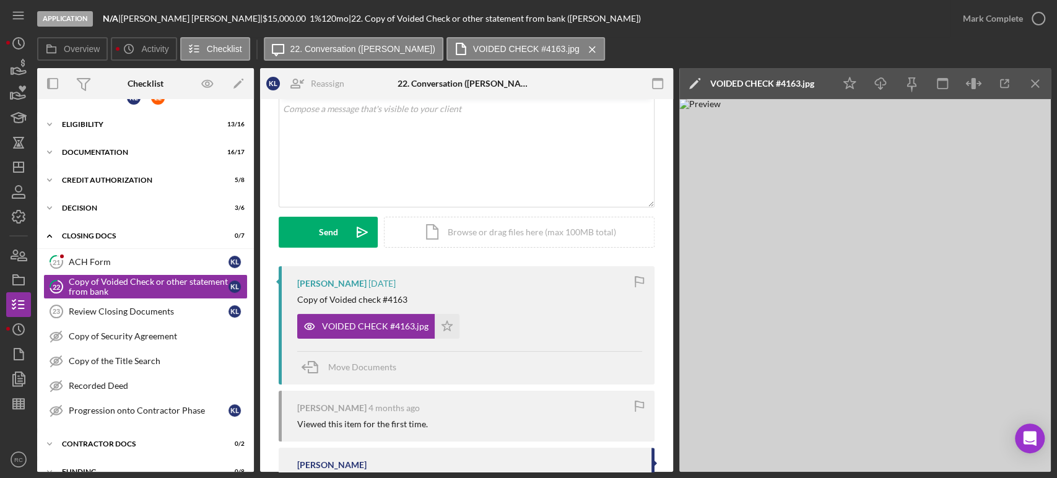
scroll to position [149, 0]
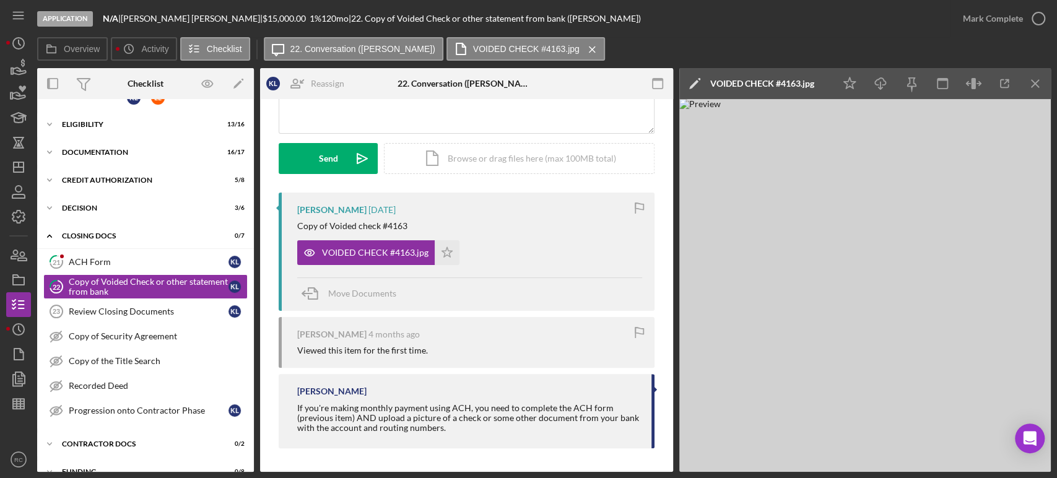
click at [443, 266] on div "Kip Levie 2 weeks ago Copy of Voided check #4163 VOIDED CHECK #4163.jpg Icon/St…" at bounding box center [467, 252] width 376 height 118
click at [442, 258] on icon "Icon/Star" at bounding box center [447, 252] width 25 height 25
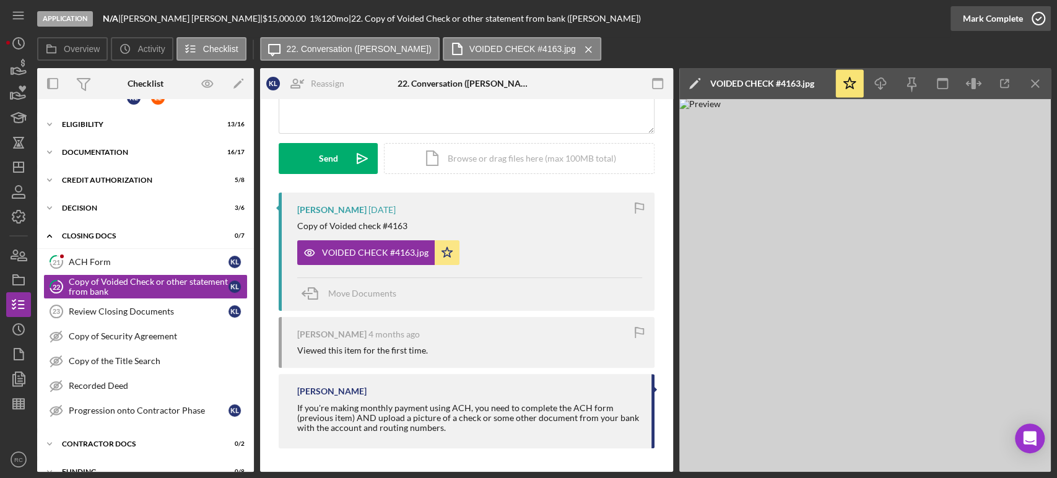
click at [990, 28] on icon "button" at bounding box center [1038, 18] width 31 height 31
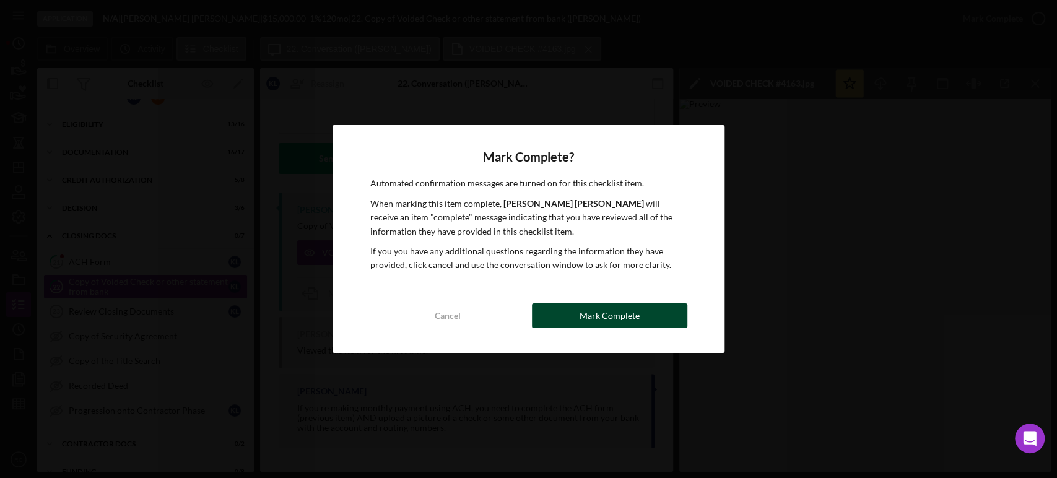
click at [653, 325] on button "Mark Complete" at bounding box center [609, 315] width 155 height 25
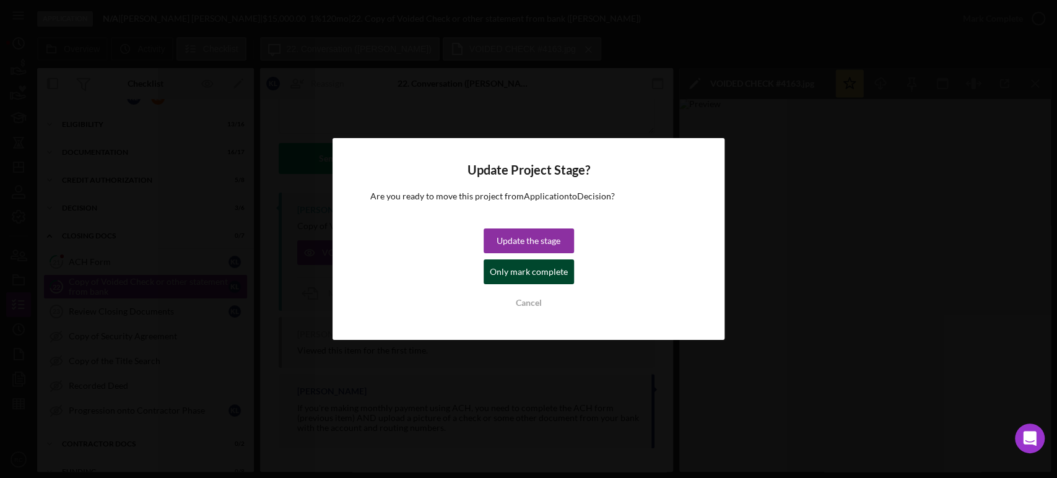
click at [532, 277] on div "Only mark complete" at bounding box center [529, 271] width 78 height 25
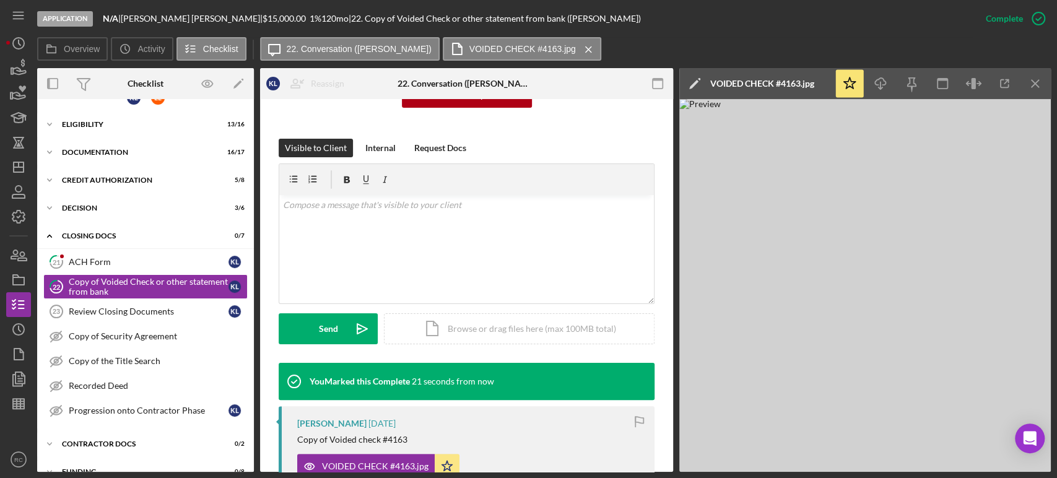
scroll to position [320, 0]
